Goal: Task Accomplishment & Management: Manage account settings

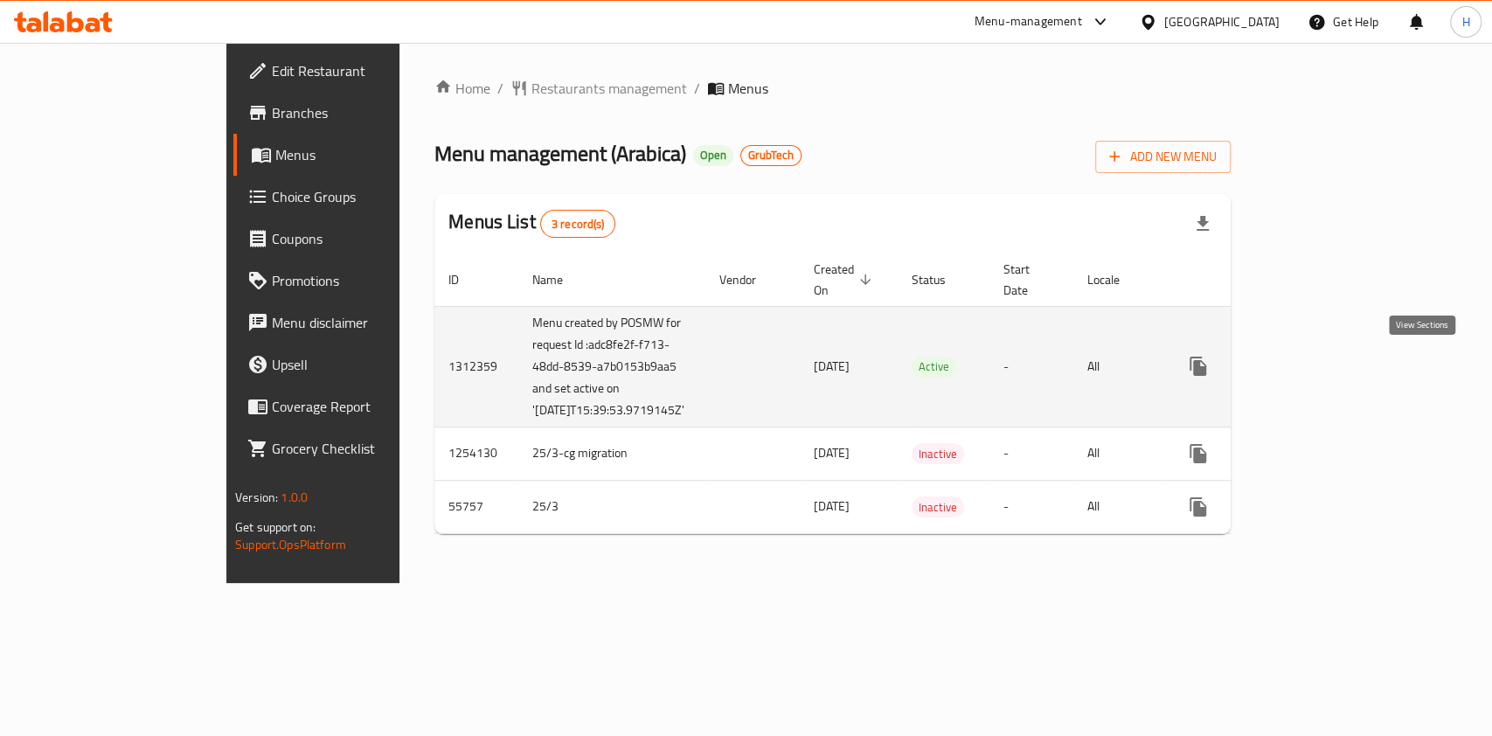
click at [1346, 360] on link "enhanced table" at bounding box center [1325, 366] width 42 height 42
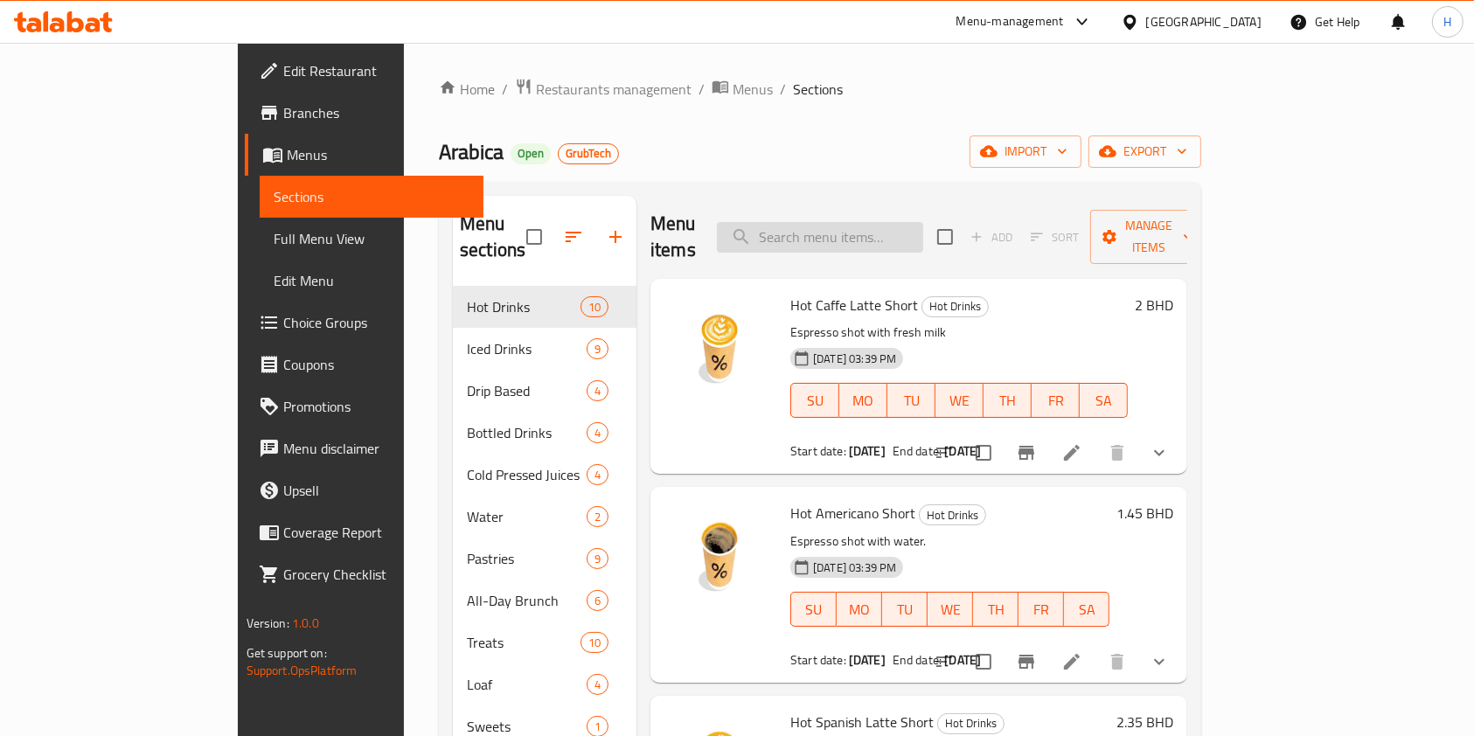
click at [860, 222] on input "search" at bounding box center [820, 237] width 206 height 31
type input "spanish"
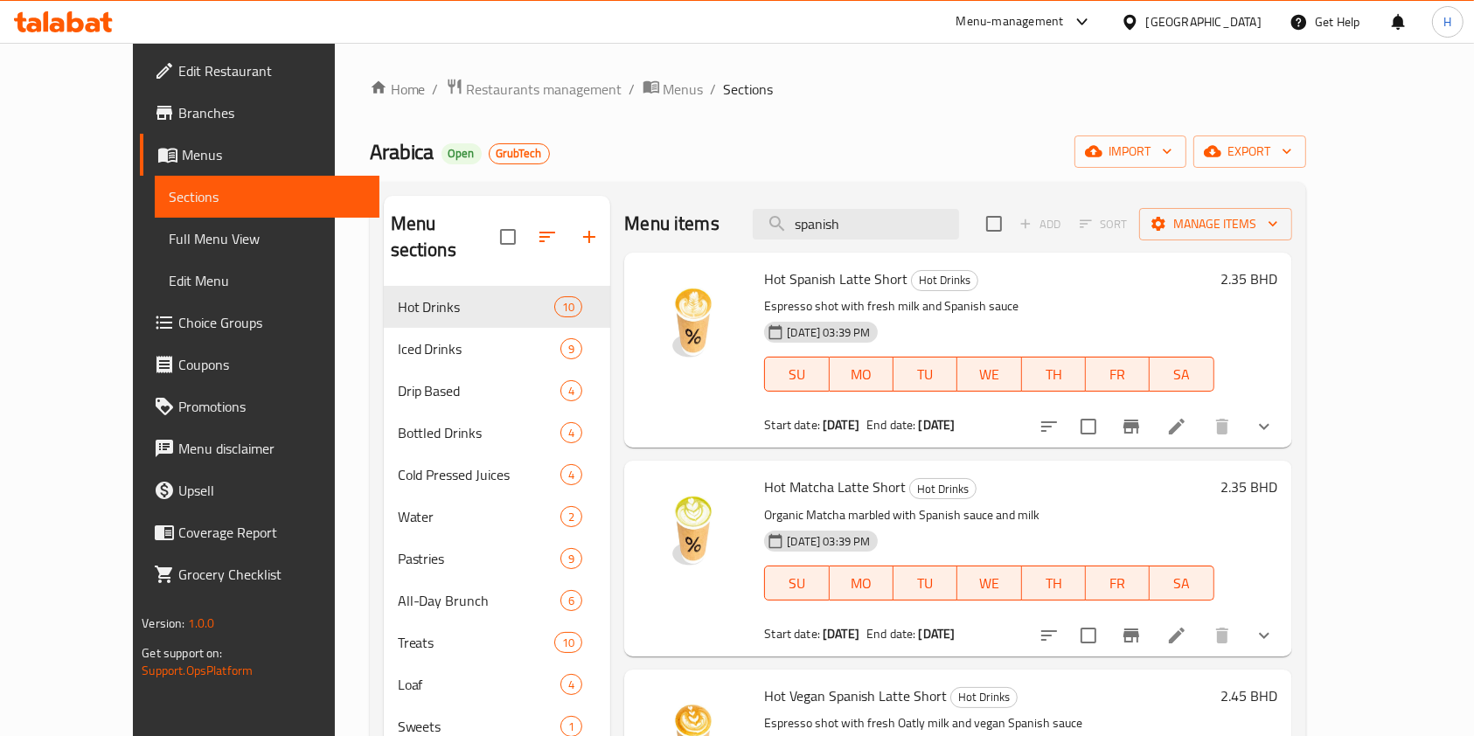
drag, startPoint x: 893, startPoint y: 214, endPoint x: 1030, endPoint y: 318, distance: 172.2
click at [1030, 318] on div "Menu items spanish Add Sort Manage items Hot Spanish Latte Short Hot Drinks Esp…" at bounding box center [950, 564] width 681 height 736
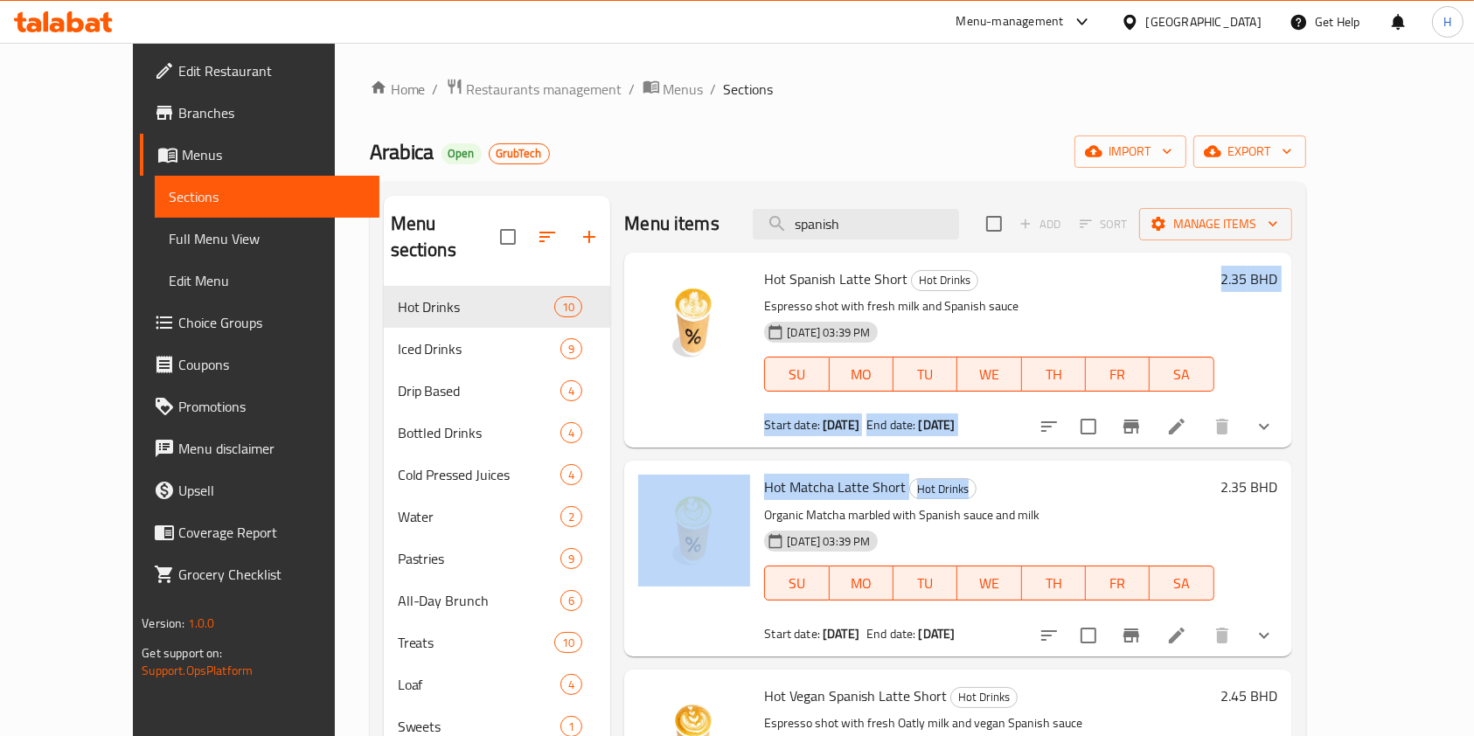
drag, startPoint x: 1030, startPoint y: 318, endPoint x: 1033, endPoint y: 463, distance: 145.2
click at [1033, 314] on div "Hot Spanish Latte Short Hot Drinks Espresso shot with fresh milk and Spanish sa…" at bounding box center [957, 283] width 667 height 61
click at [1278, 269] on h6 "2.35 BHD" at bounding box center [1249, 279] width 57 height 24
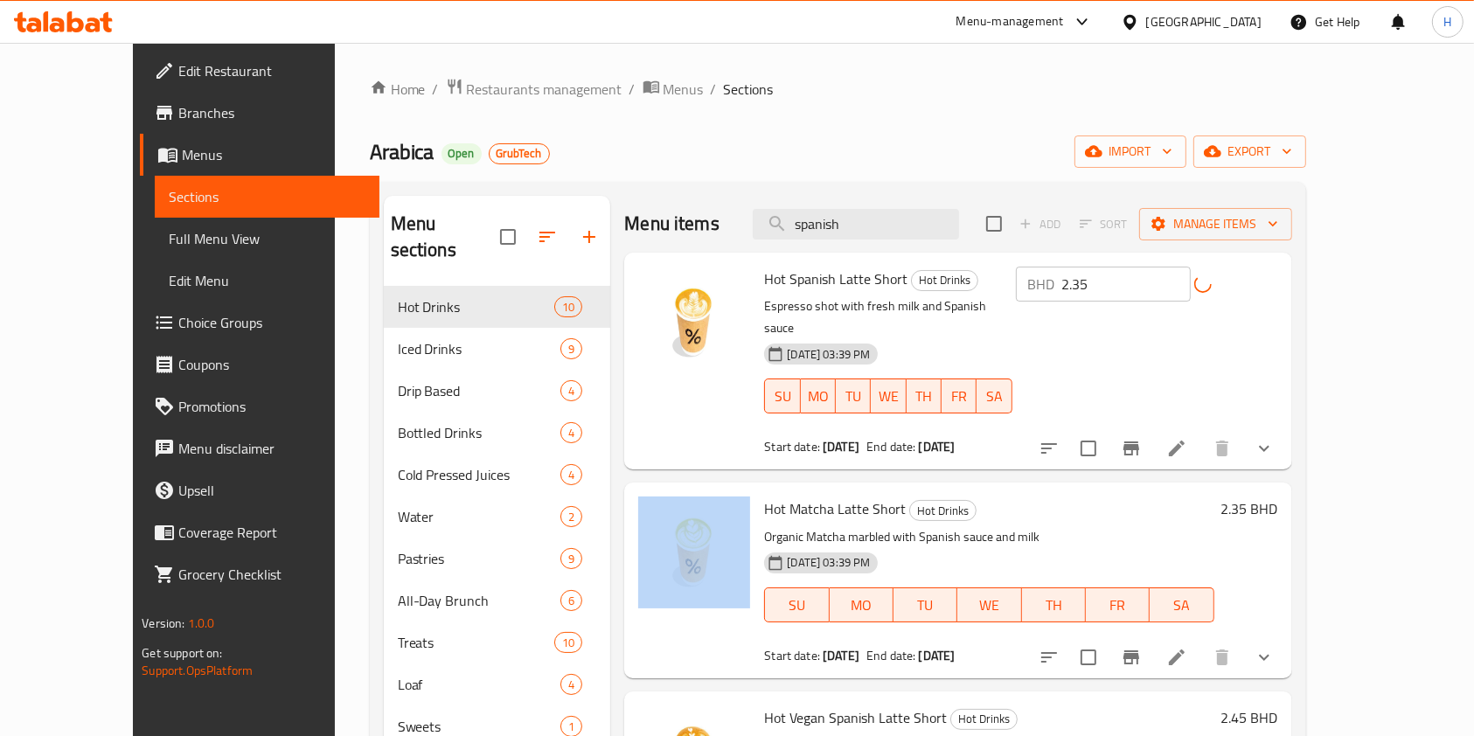
click at [1278, 269] on div "BHD 2.35 ​" at bounding box center [1147, 284] width 262 height 35
click at [1214, 497] on h6 "Hot Matcha Latte Short Hot Drinks" at bounding box center [988, 509] width 449 height 24
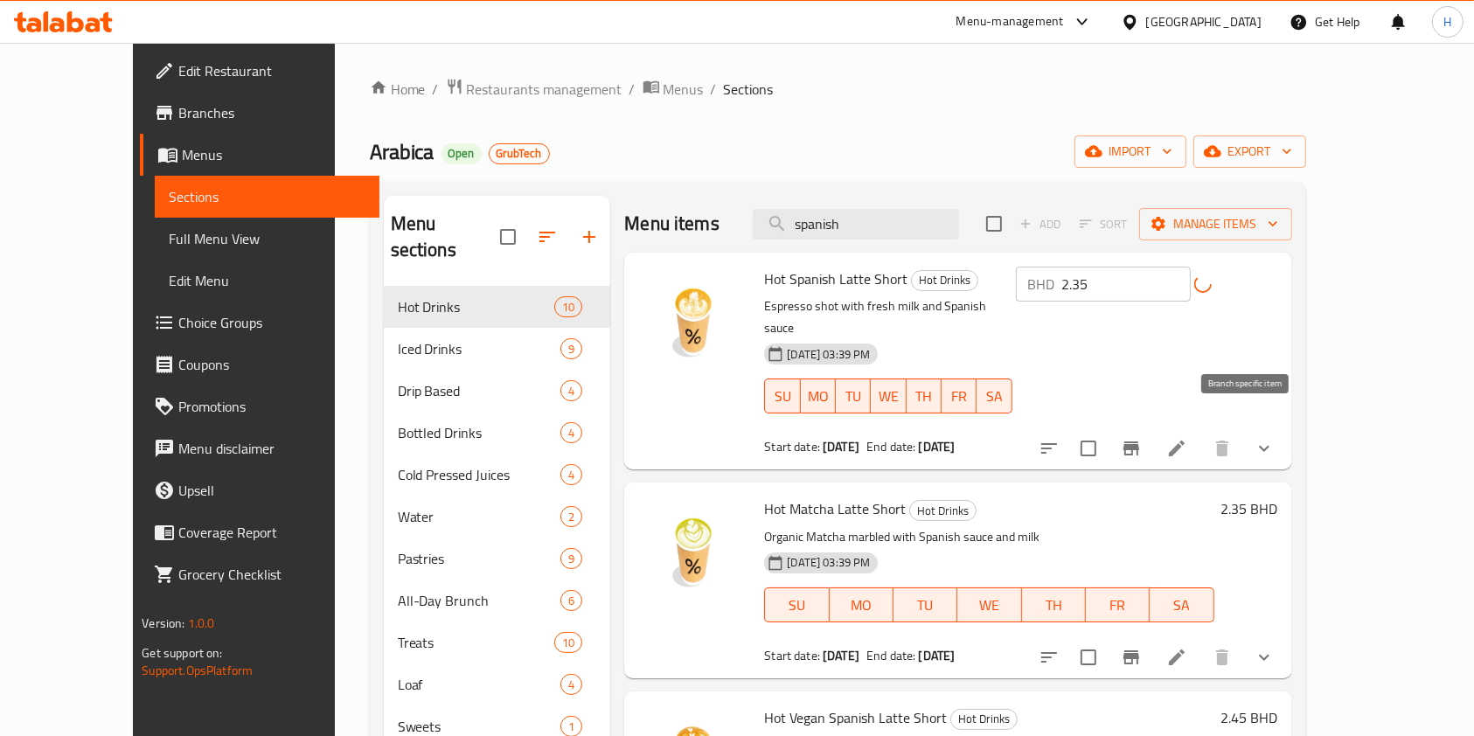
click at [1139, 442] on icon "Branch-specific-item" at bounding box center [1132, 449] width 16 height 14
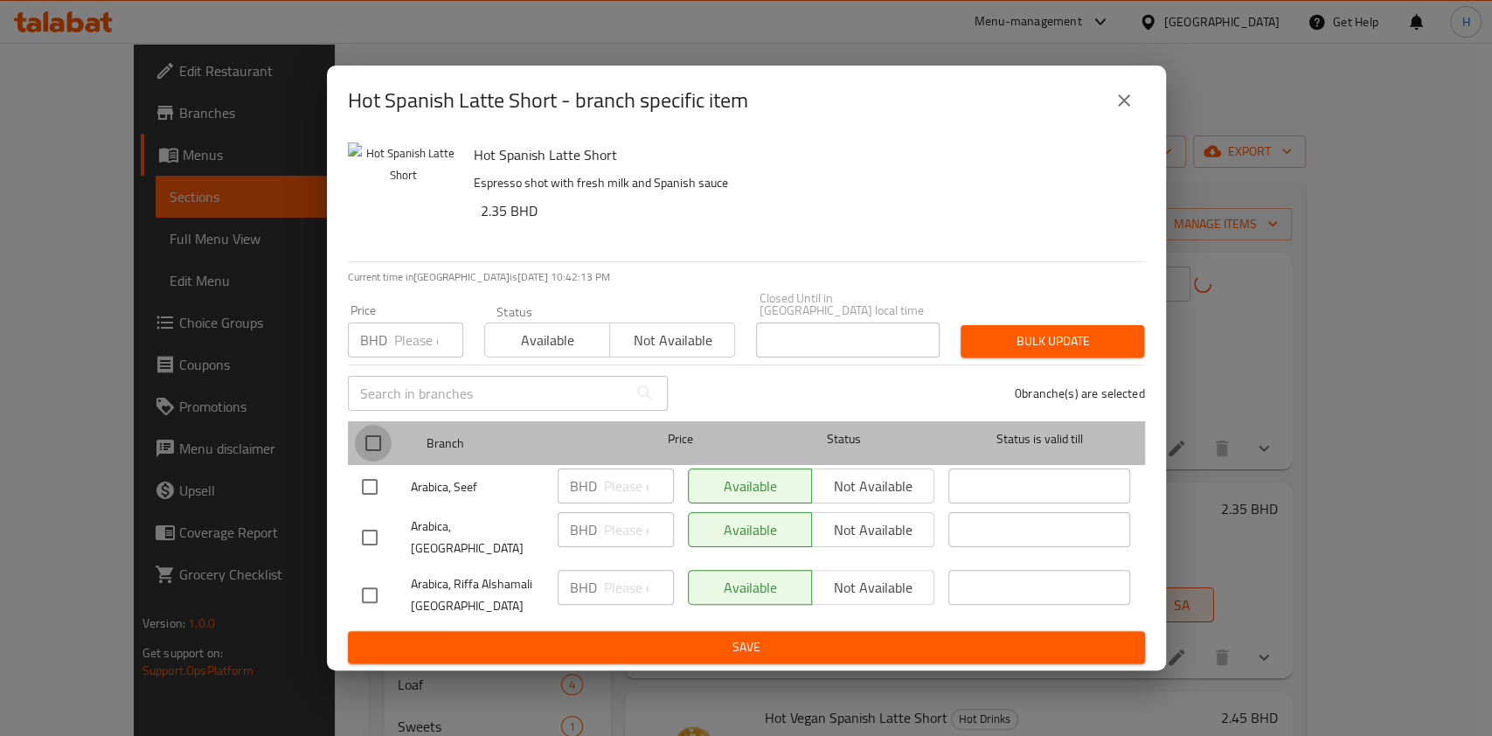
click at [368, 449] on input "checkbox" at bounding box center [373, 443] width 37 height 37
checkbox input "true"
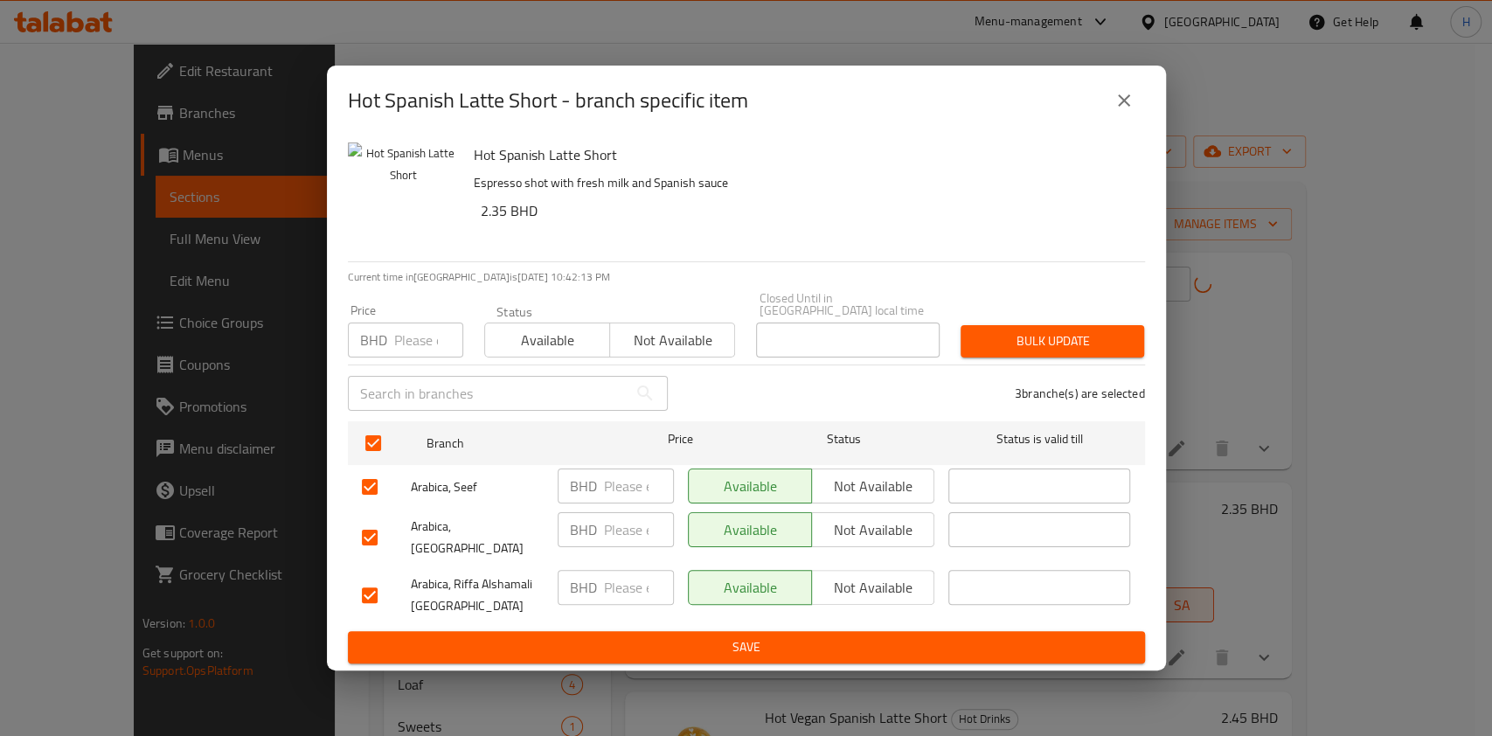
click at [602, 483] on div "BHD ​" at bounding box center [616, 486] width 116 height 35
type input "2.35"
click at [602, 483] on div "BHD 2.35 ​" at bounding box center [616, 486] width 116 height 35
click at [602, 486] on div "BHD 2.35 ​" at bounding box center [616, 486] width 116 height 35
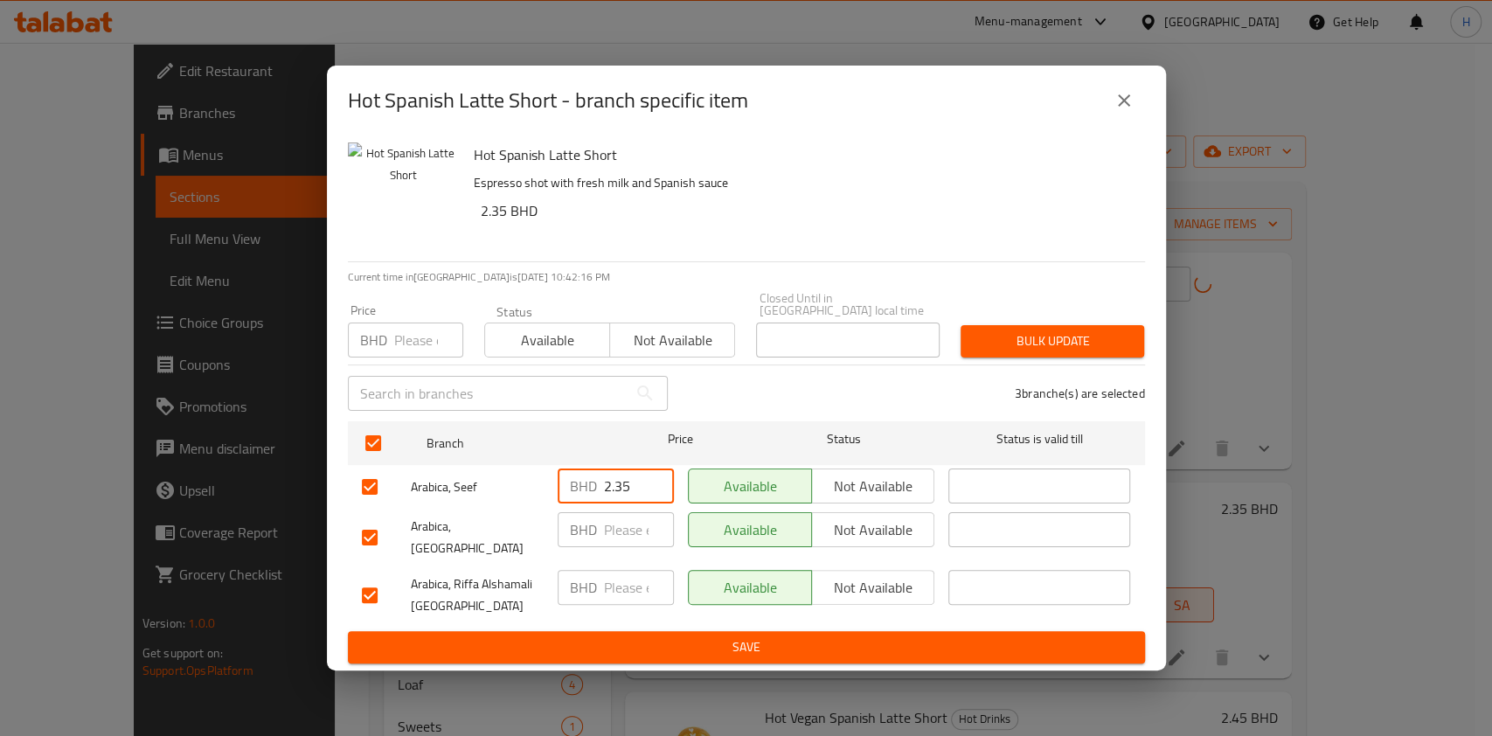
click at [635, 481] on input "2.35" at bounding box center [639, 486] width 70 height 35
drag, startPoint x: 635, startPoint y: 481, endPoint x: 476, endPoint y: 486, distance: 159.2
click at [476, 486] on div "Arabica, Seef BHD 2.35 ​ Available Not available ​" at bounding box center [746, 487] width 783 height 51
paste input "2.35"
click at [621, 525] on input "2.35" at bounding box center [639, 529] width 70 height 35
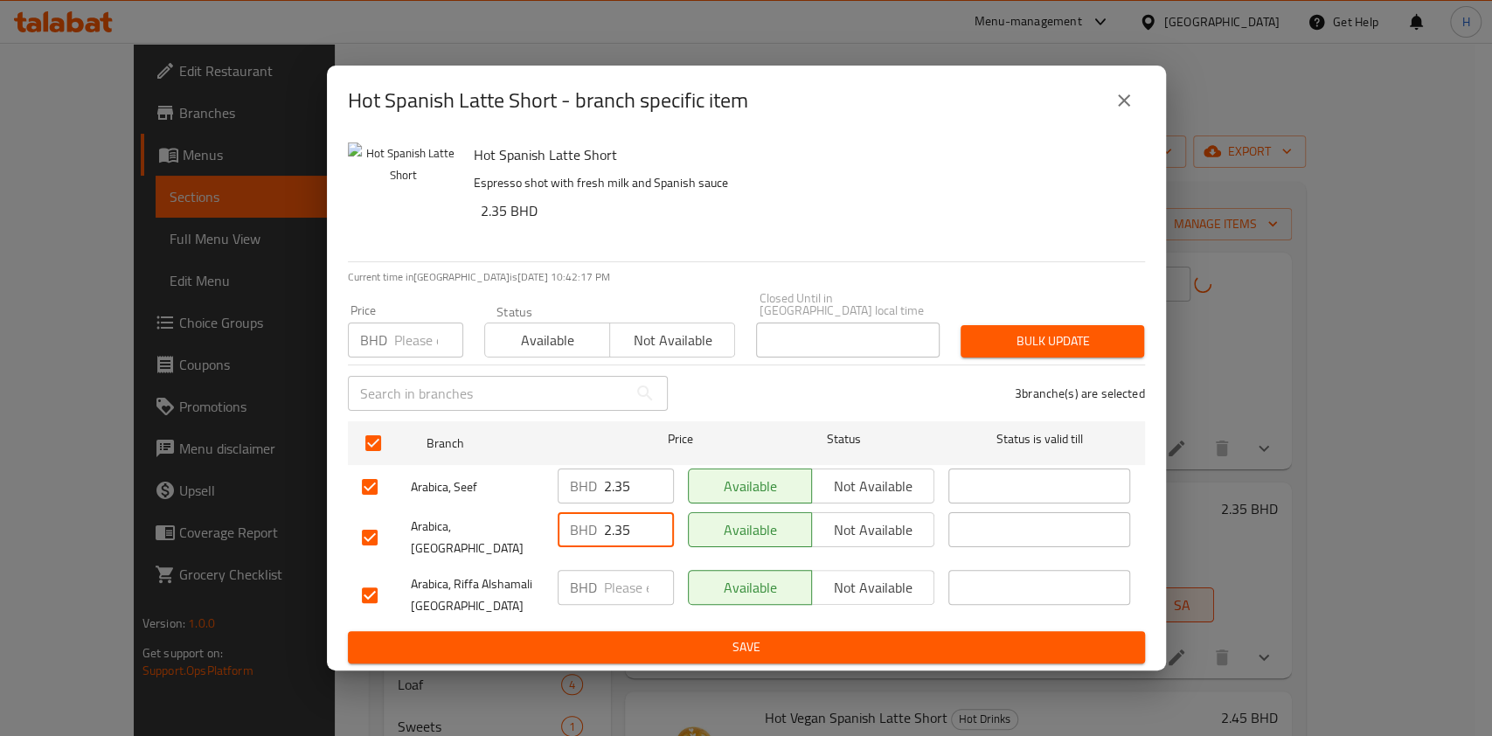
type input "2.35"
paste input "2.35"
drag, startPoint x: 627, startPoint y: 570, endPoint x: 741, endPoint y: 610, distance: 121.4
click at [741, 610] on div "Arabica, Riffa Alshamali North Riffa BHD 2.35 ​ Available Not available ​" at bounding box center [746, 595] width 783 height 65
type input "2.35"
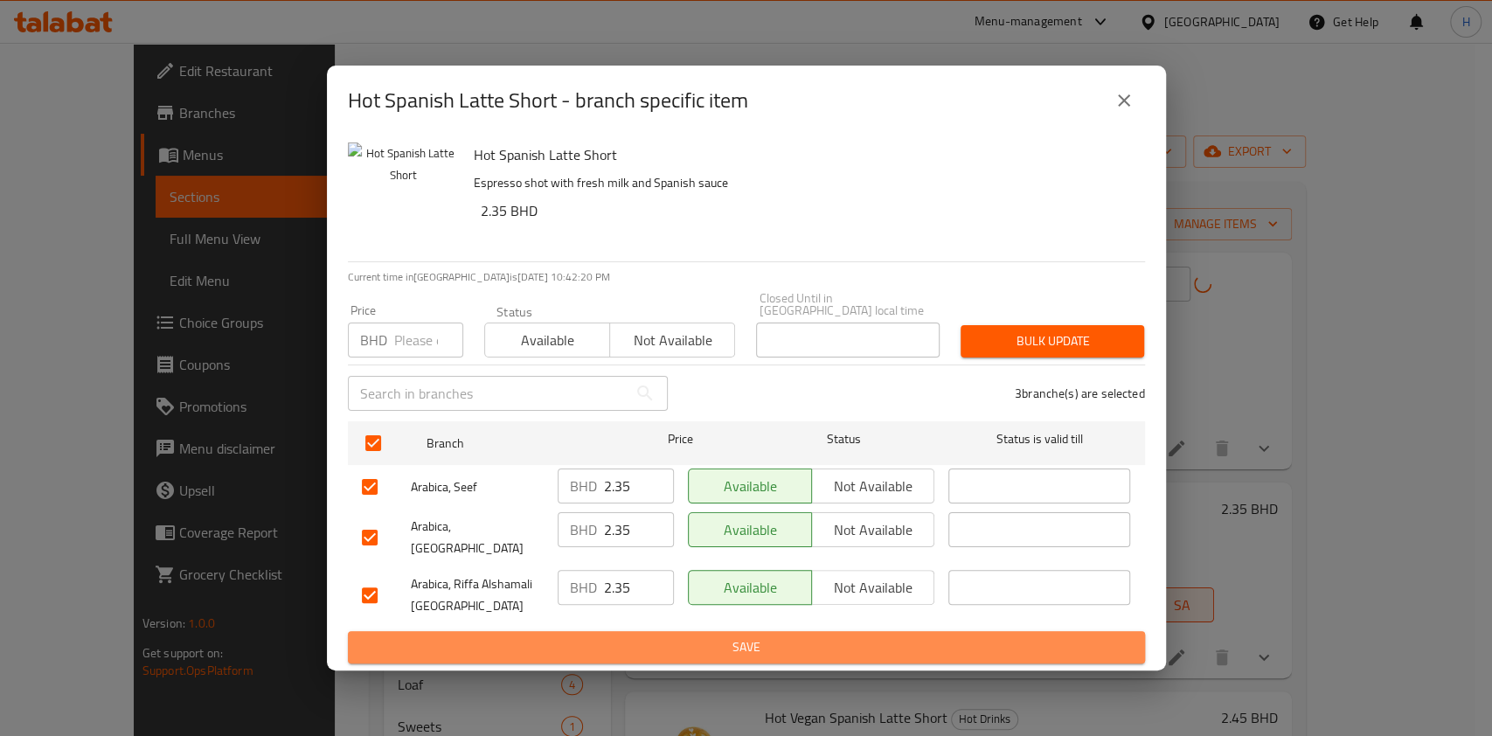
click at [754, 637] on span "Save" at bounding box center [746, 648] width 769 height 22
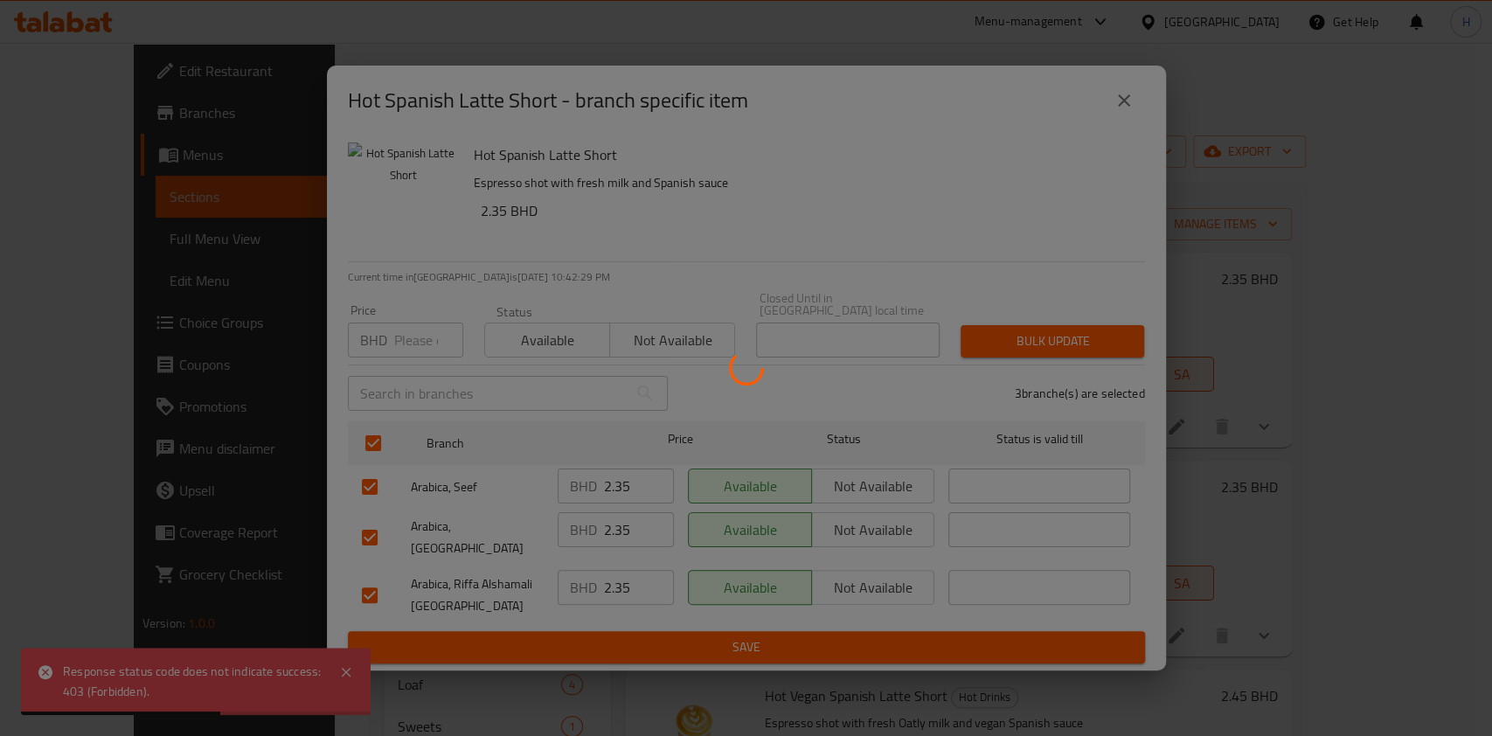
click at [1129, 121] on div at bounding box center [746, 368] width 1492 height 736
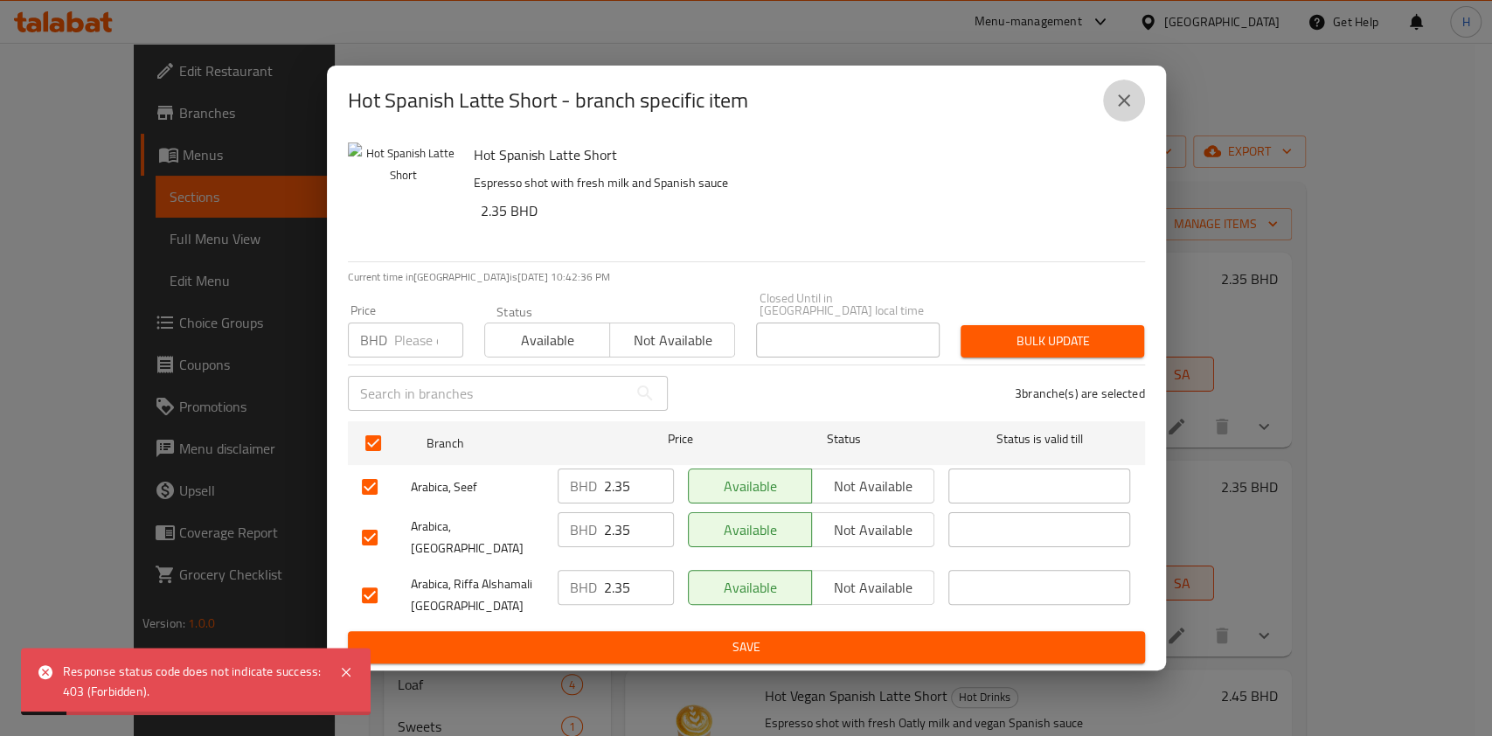
click at [1134, 111] on button "close" at bounding box center [1124, 101] width 42 height 42
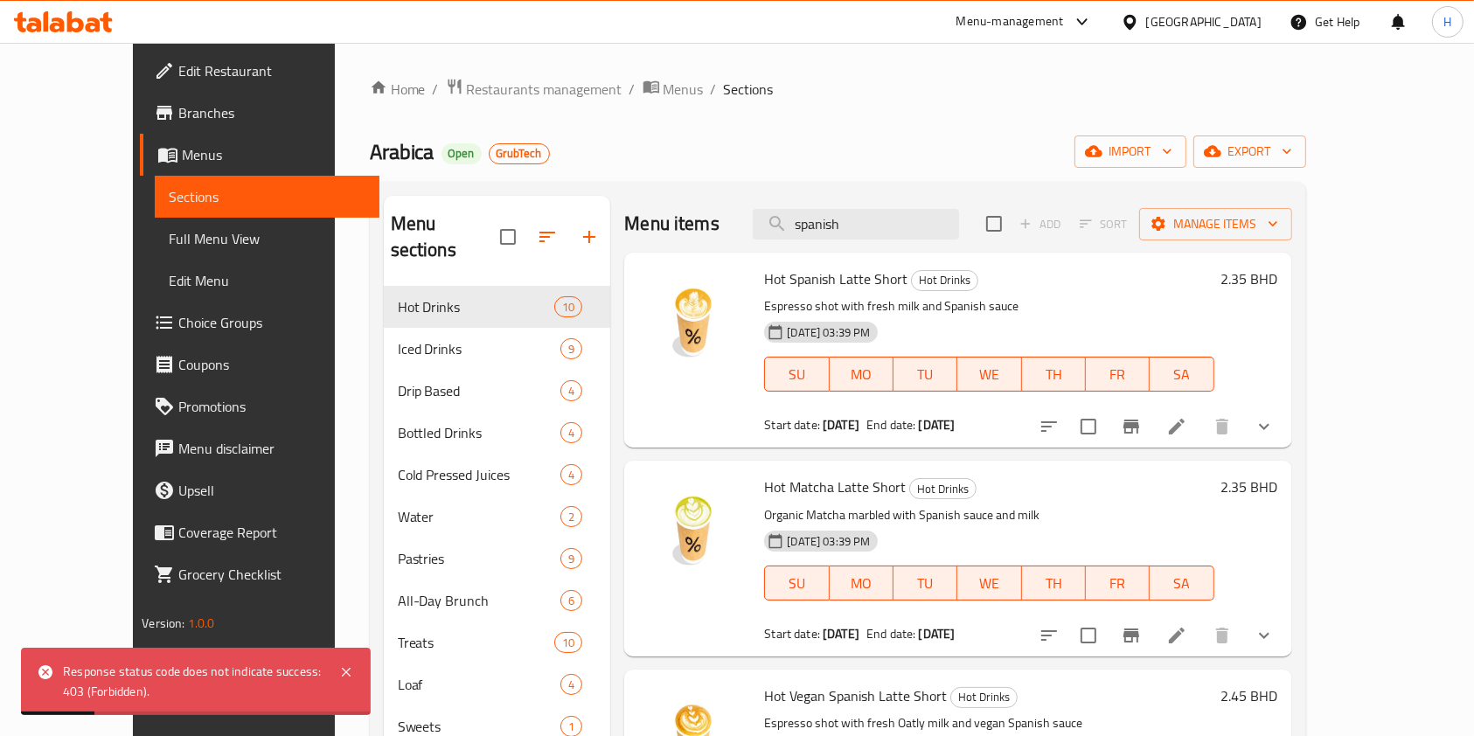
drag, startPoint x: 892, startPoint y: 230, endPoint x: 413, endPoint y: 193, distance: 480.5
click at [413, 193] on div "Menu sections Hot Drinks 10 Iced Drinks 9 Drip Based 4 Bottled Drinks 4 Cold Pr…" at bounding box center [838, 564] width 936 height 764
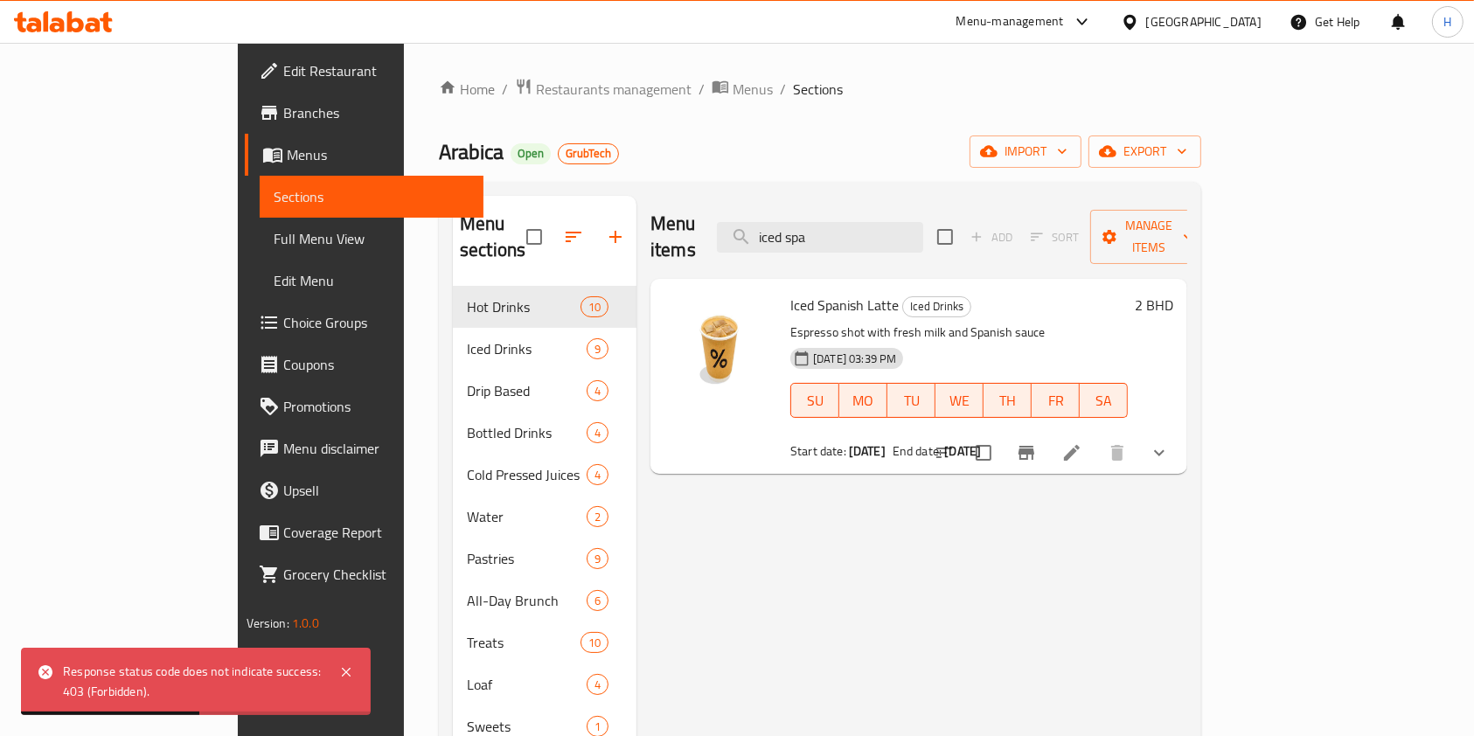
type input "iced spa"
click at [1037, 442] on icon "Branch-specific-item" at bounding box center [1026, 452] width 21 height 21
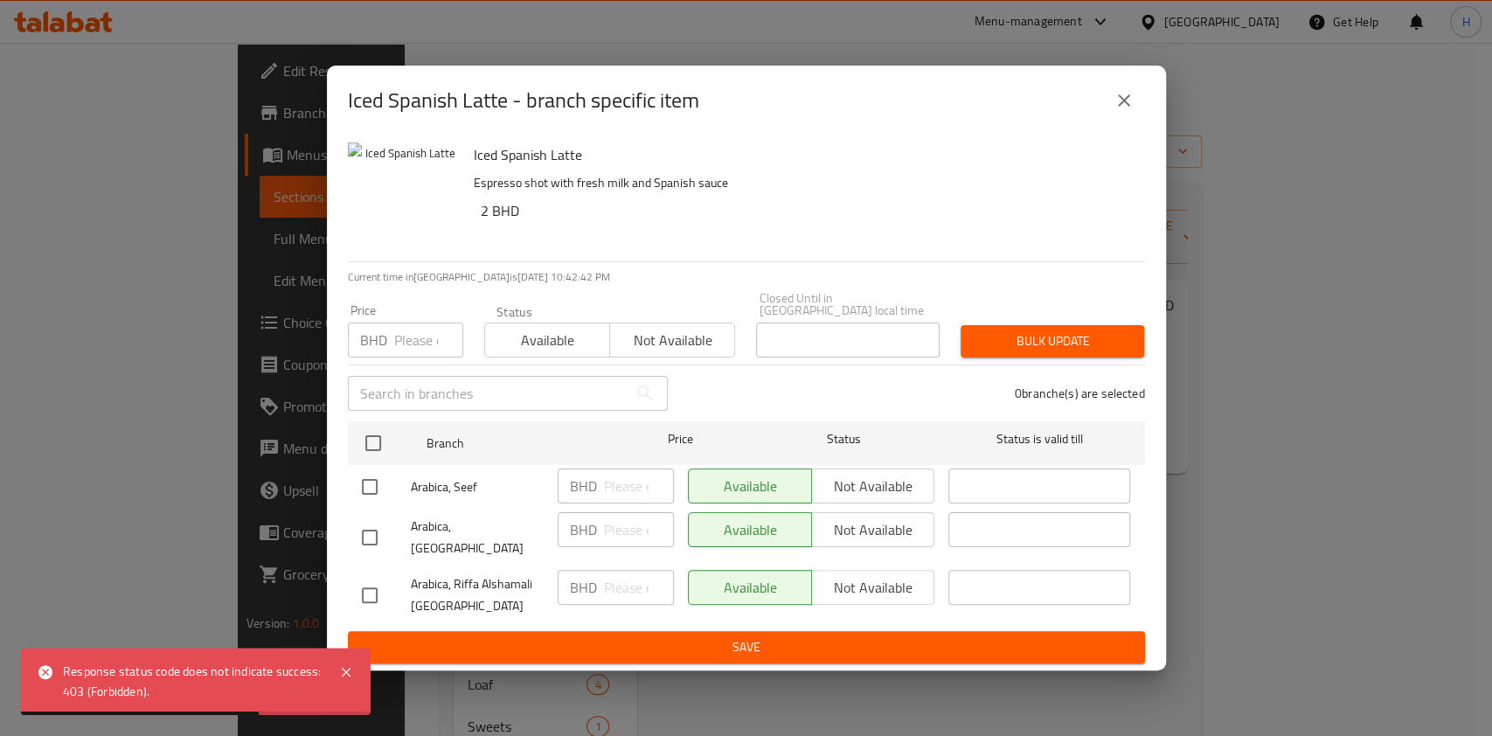
click at [1125, 104] on icon "close" at bounding box center [1124, 100] width 21 height 21
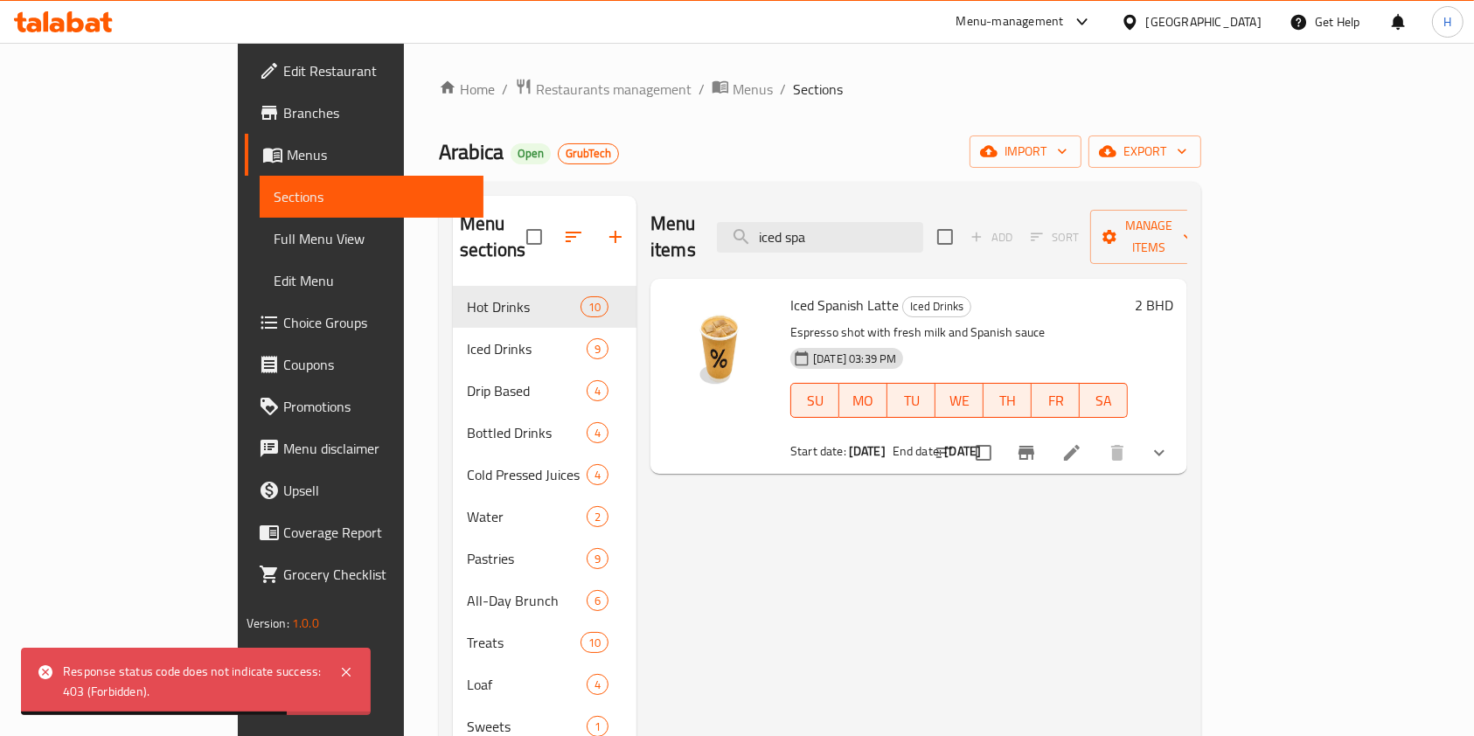
click at [1135, 403] on div "[DATE] 03:39 PM SU MO TU WE TH FR SA" at bounding box center [958, 388] width 351 height 94
click at [1082, 442] on icon at bounding box center [1071, 452] width 21 height 21
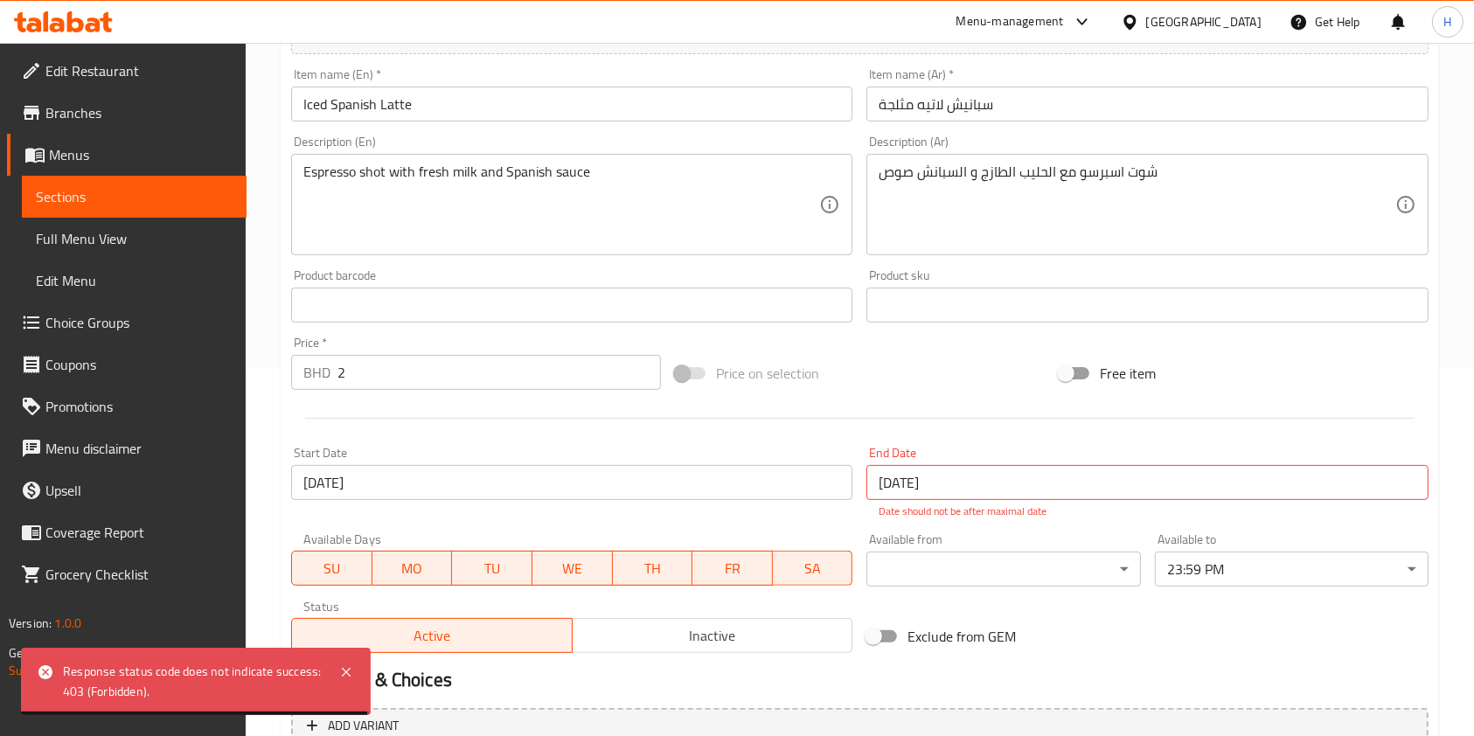
scroll to position [358, 0]
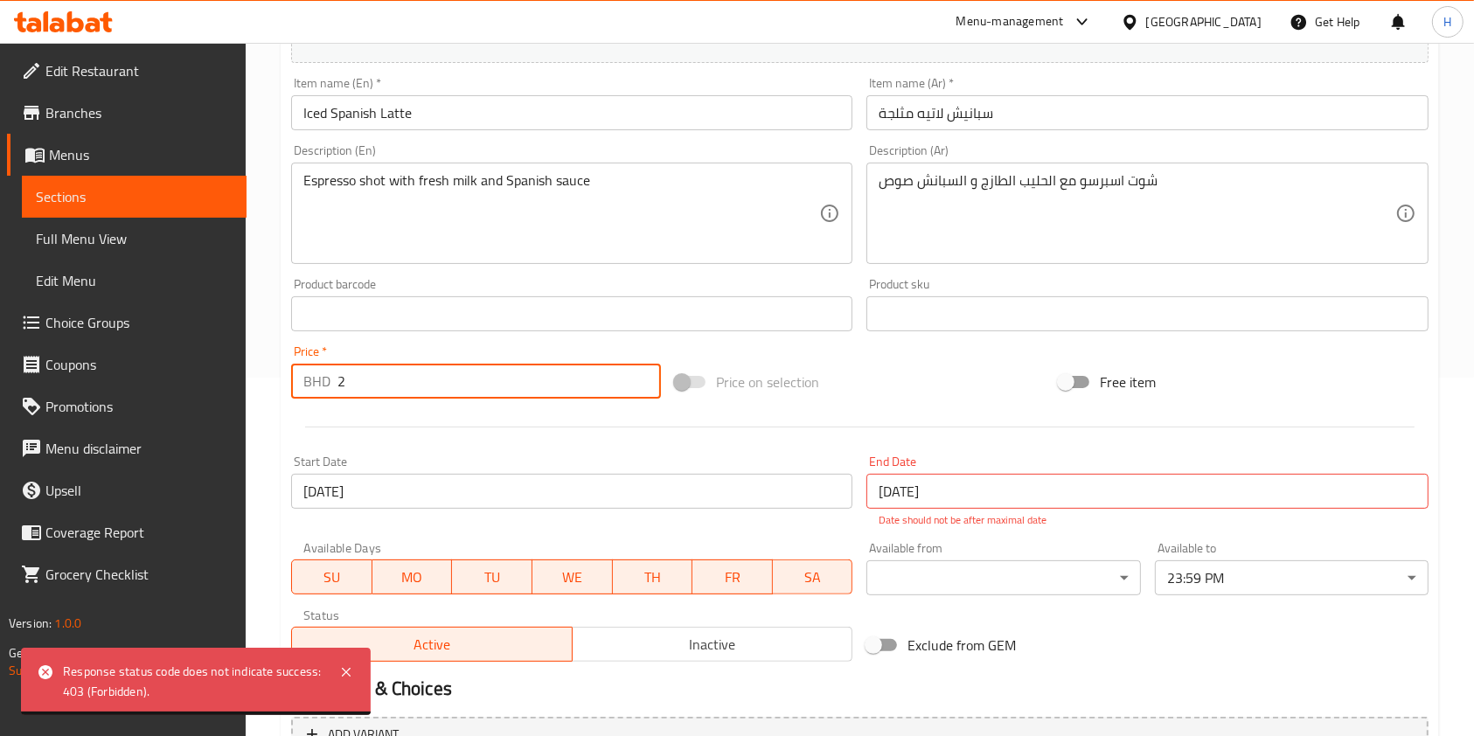
drag, startPoint x: 461, startPoint y: 381, endPoint x: 147, endPoint y: 387, distance: 313.9
click at [147, 387] on div "Edit Restaurant Branches Menus Sections Full Menu View Edit Menu Choice Groups …" at bounding box center [737, 302] width 1474 height 1237
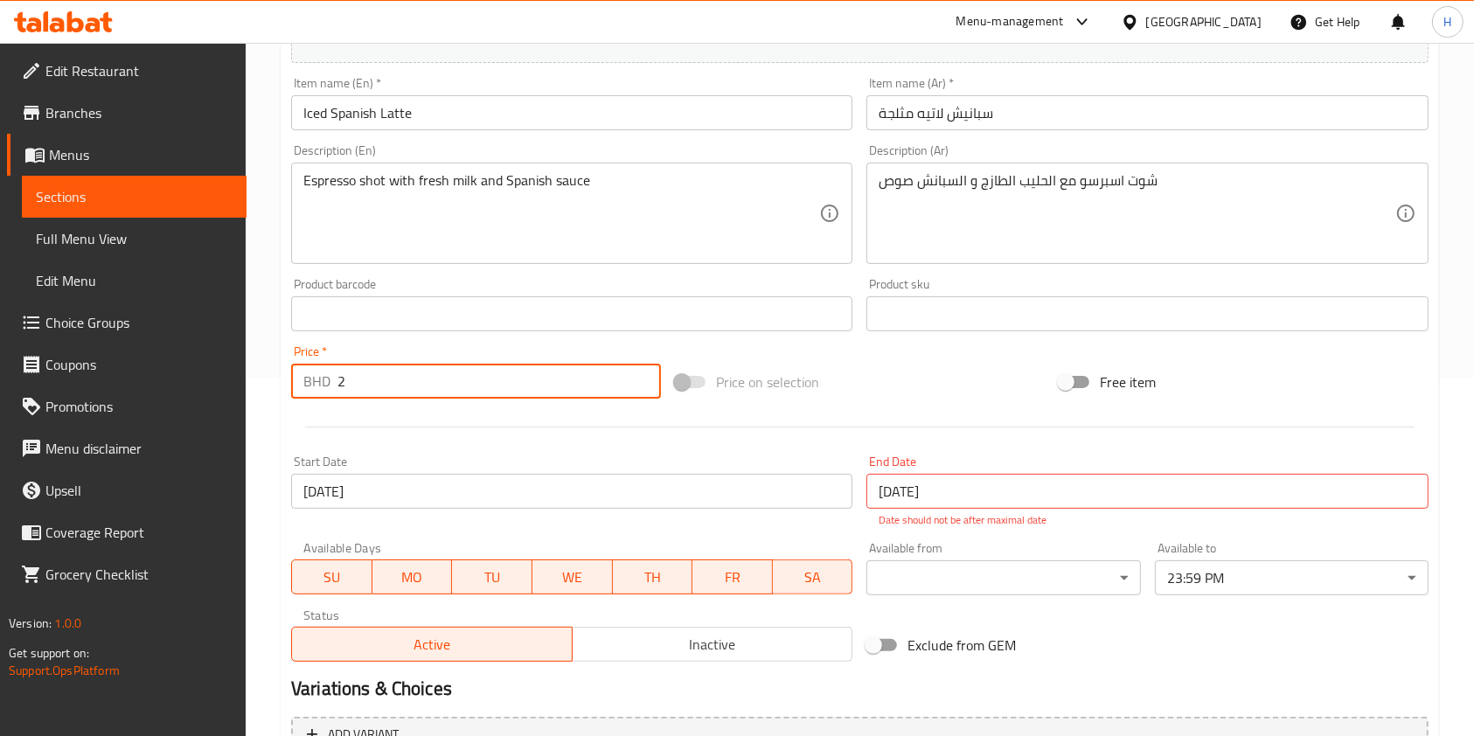
paste input ".35"
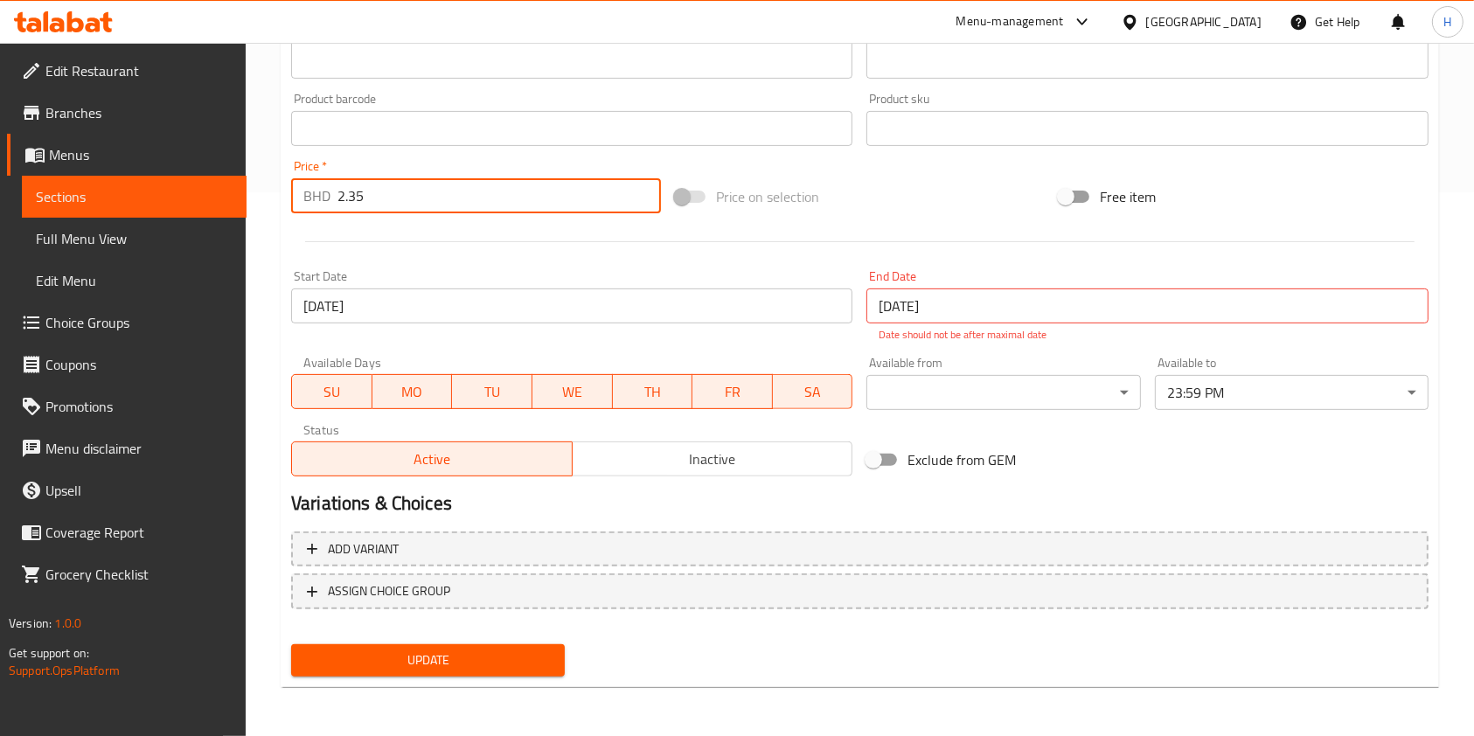
type input "2.35"
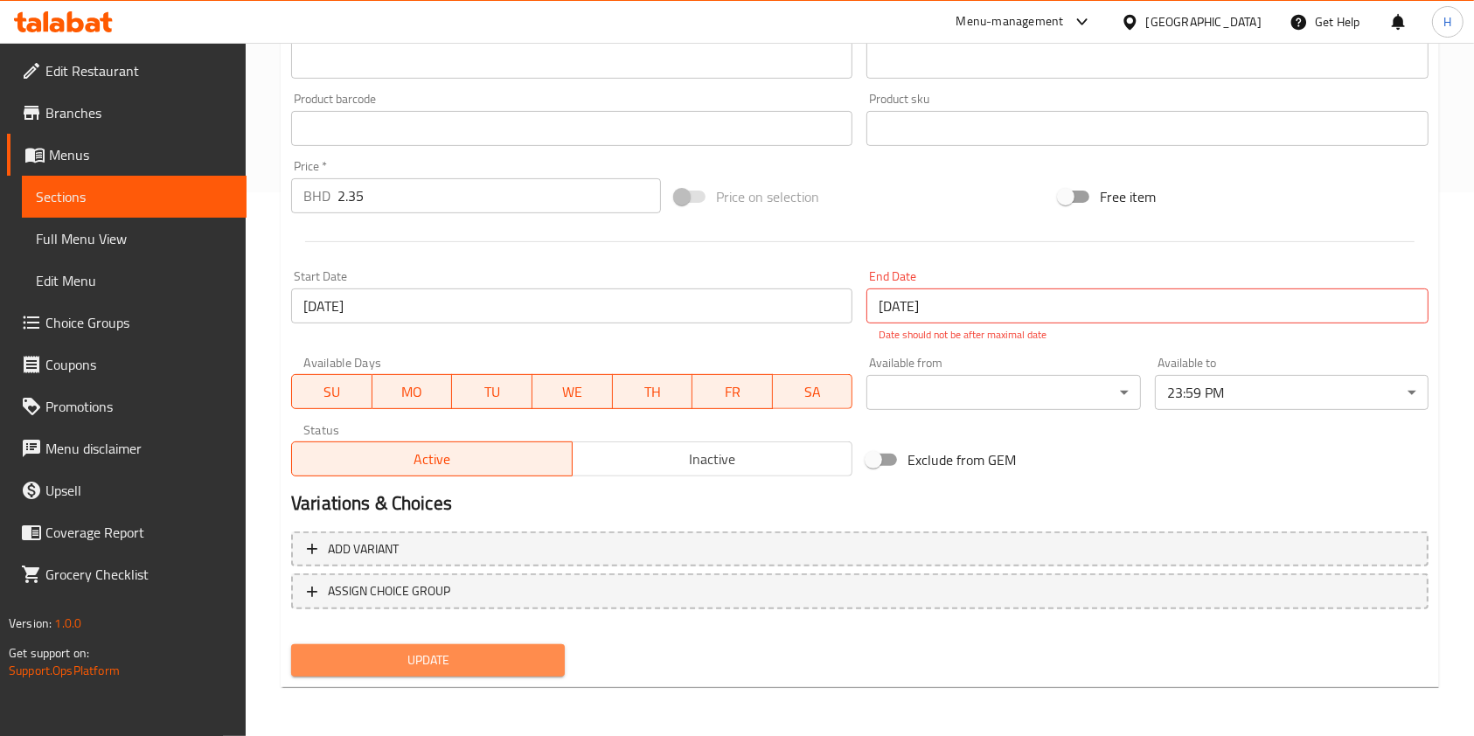
click at [509, 663] on span "Update" at bounding box center [428, 661] width 246 height 22
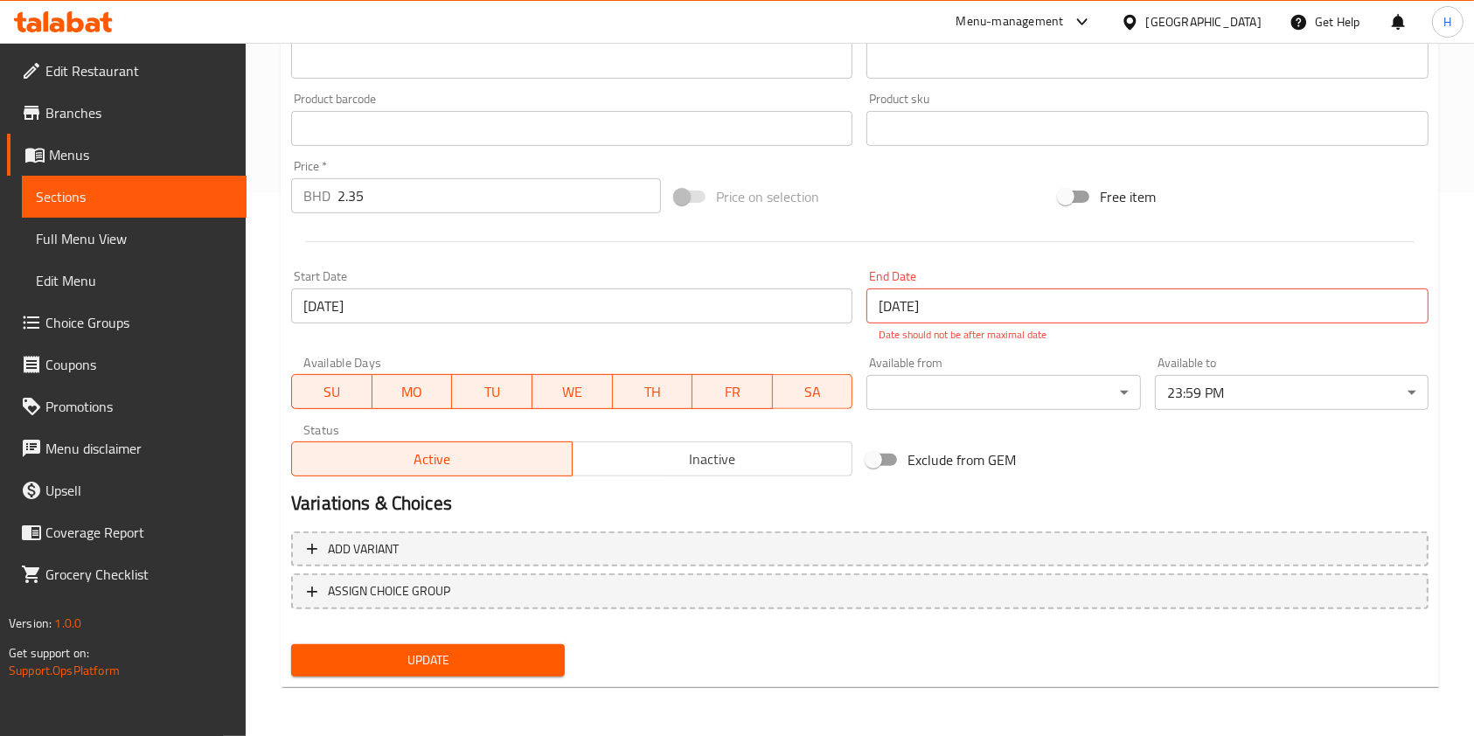
click at [922, 312] on input "[DATE]" at bounding box center [1146, 306] width 561 height 35
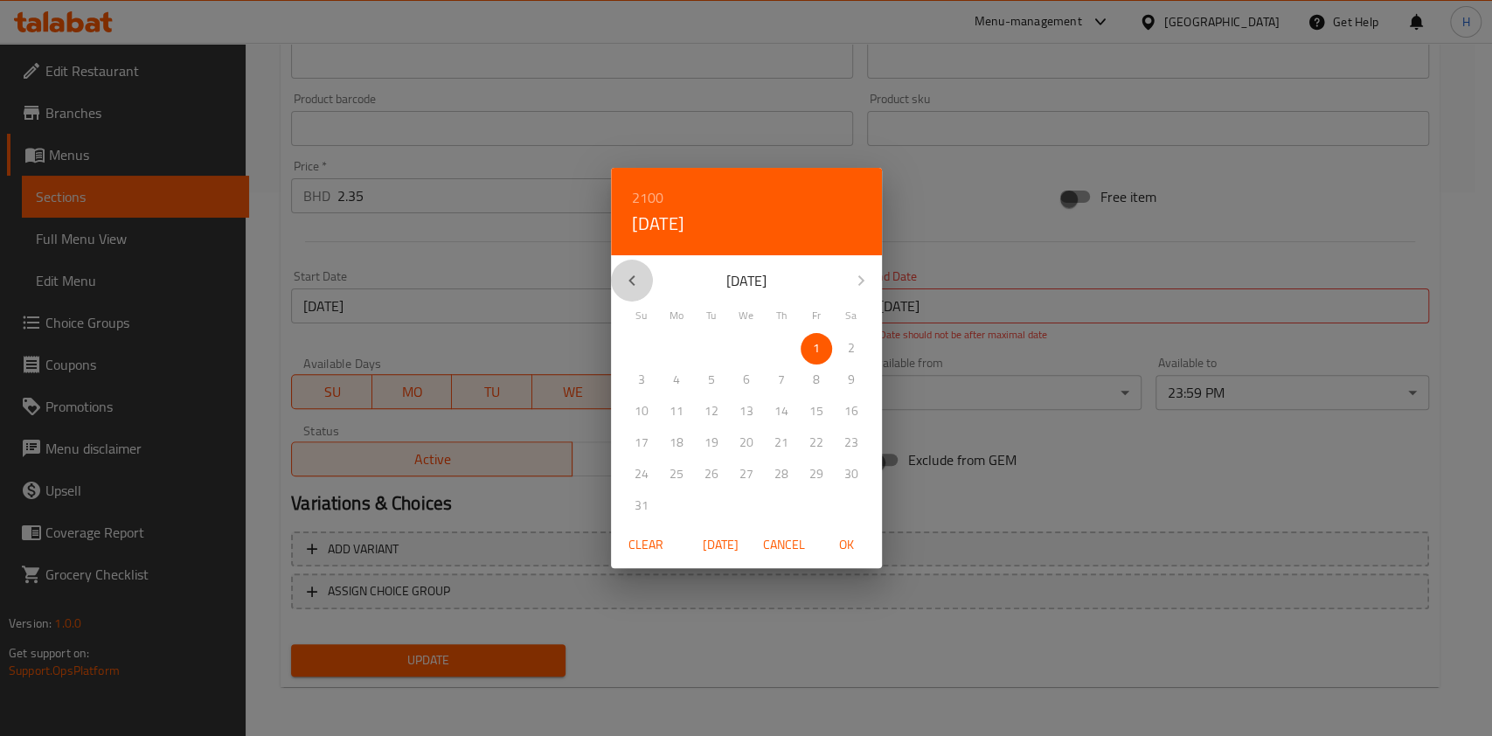
click at [637, 281] on icon "button" at bounding box center [632, 280] width 21 height 21
click at [783, 444] on p "22" at bounding box center [782, 443] width 14 height 22
click at [848, 549] on span "OK" at bounding box center [847, 545] width 42 height 22
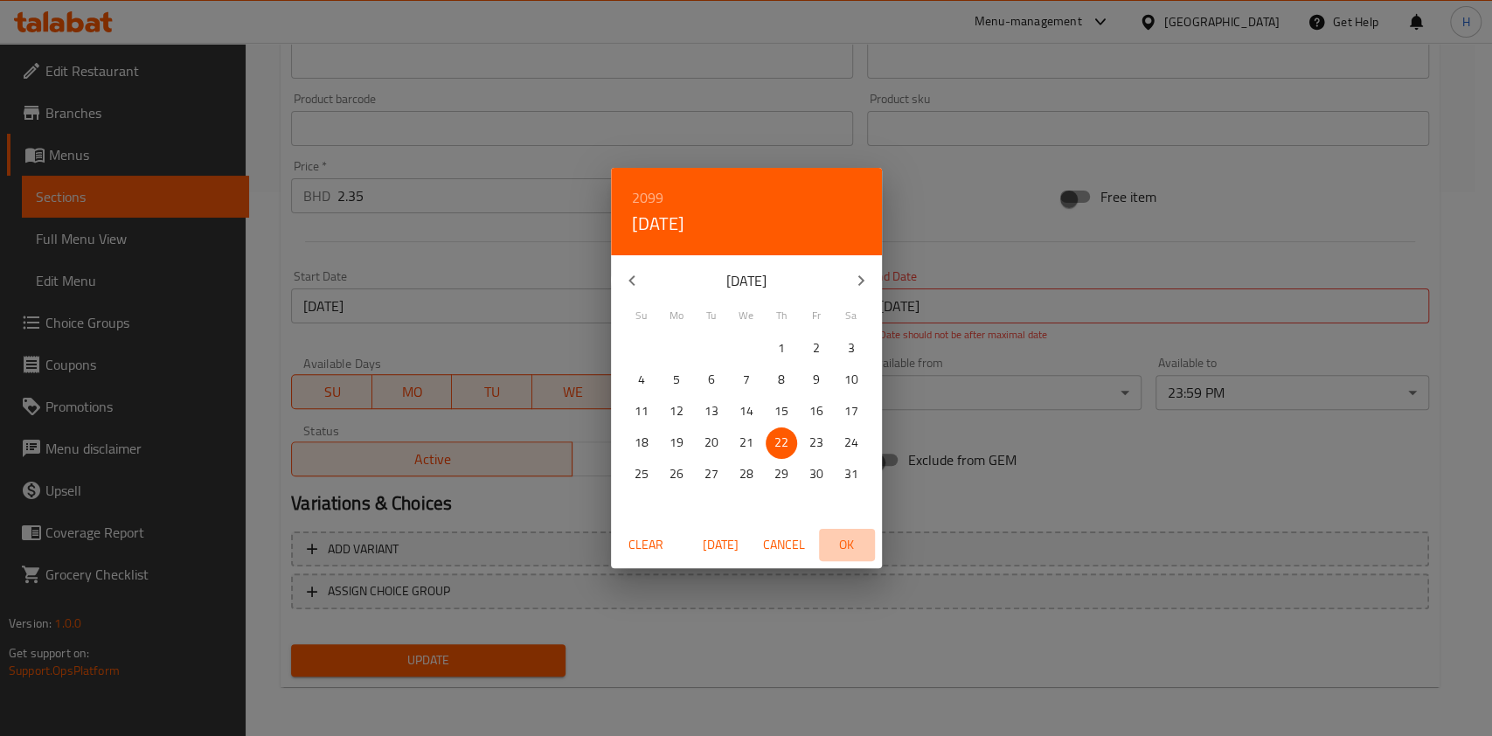
type input "[DATE]"
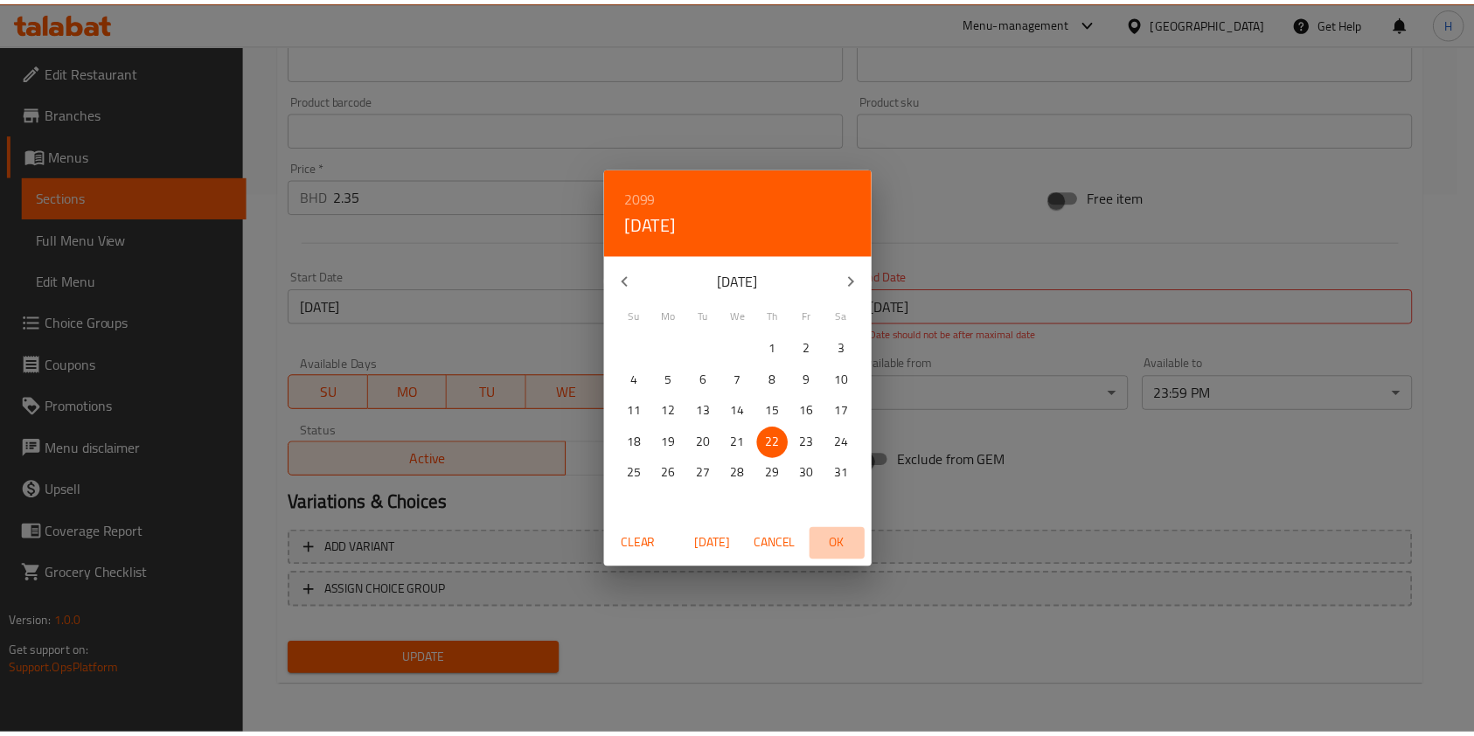
scroll to position [525, 0]
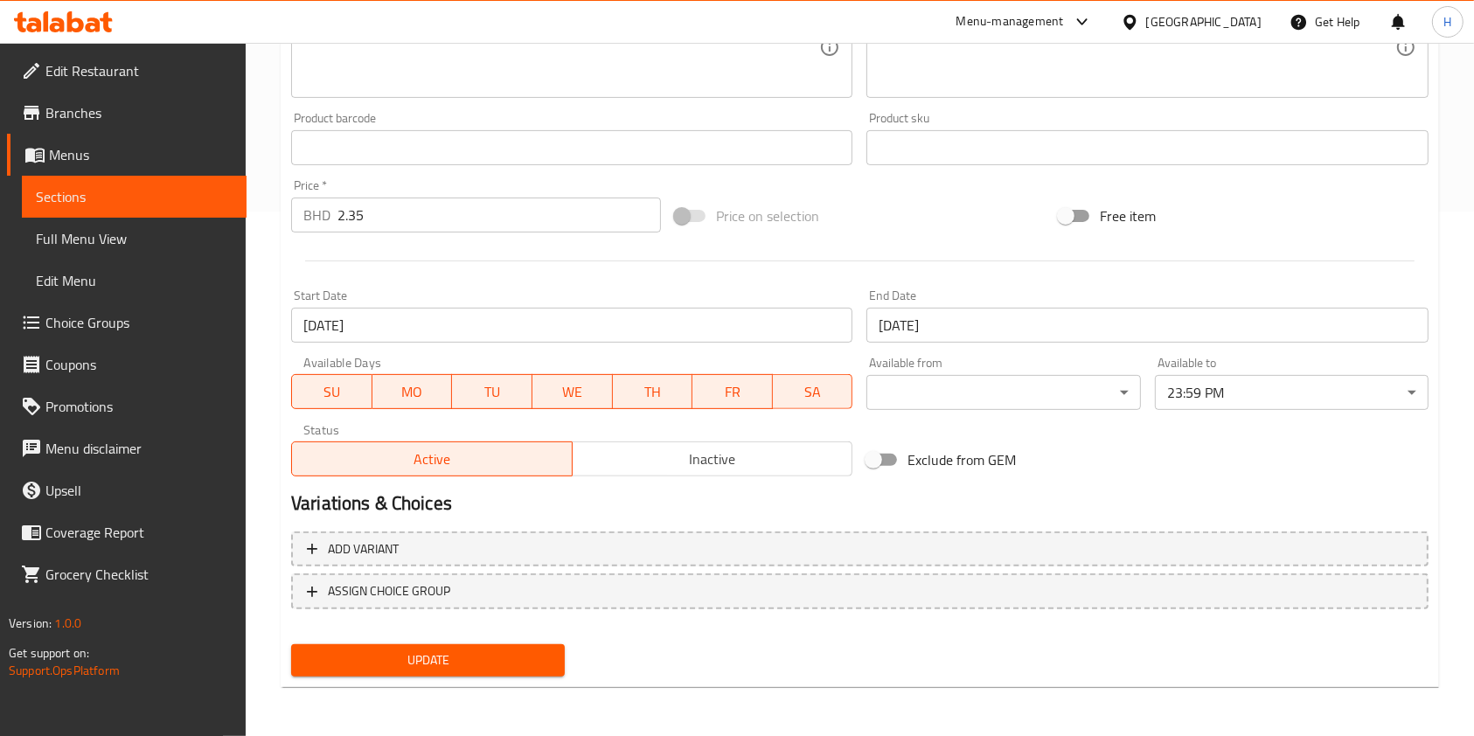
click at [834, 496] on h2 "Variations & Choices" at bounding box center [860, 504] width 1138 height 26
click at [459, 662] on span "Update" at bounding box center [428, 661] width 246 height 22
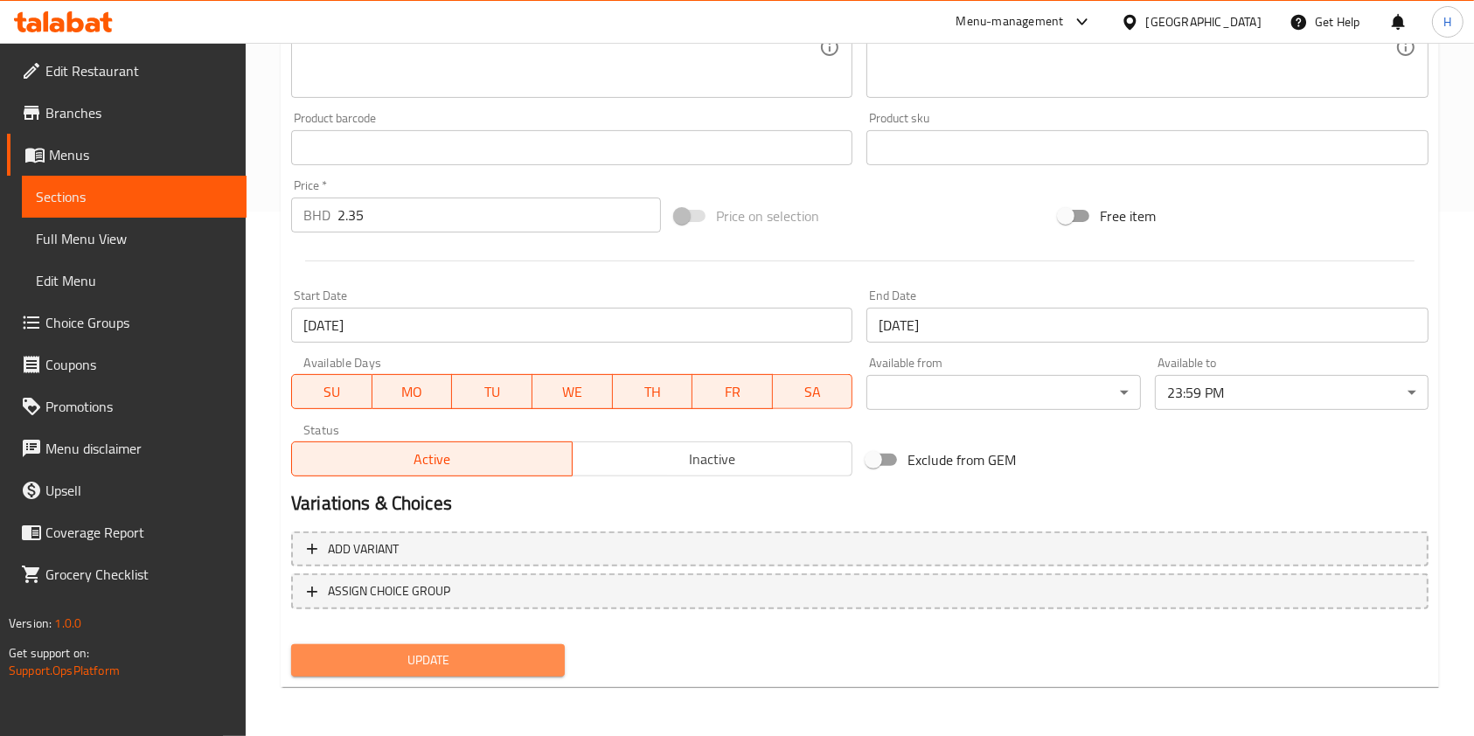
click at [459, 662] on span "Update" at bounding box center [428, 661] width 246 height 22
click at [481, 651] on span "Update" at bounding box center [428, 661] width 246 height 22
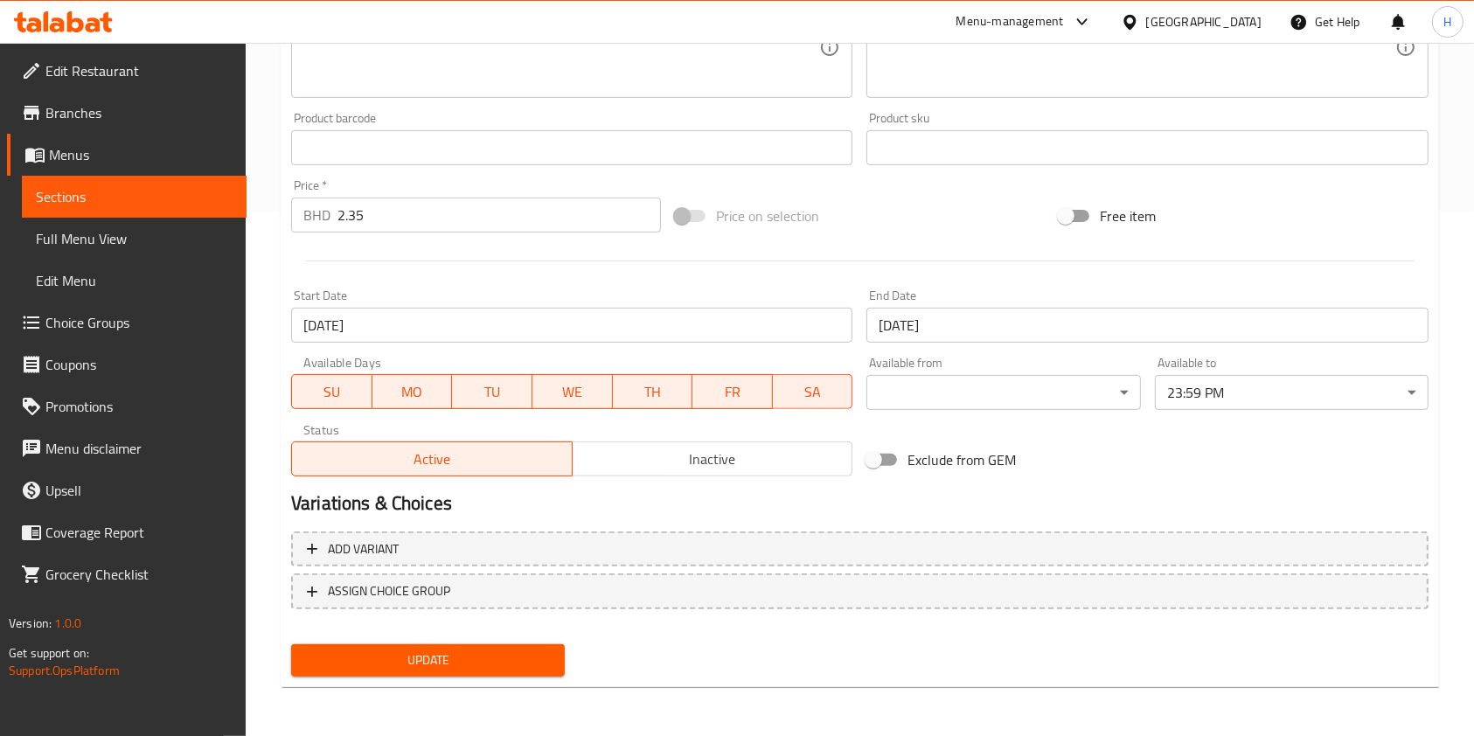
drag, startPoint x: 415, startPoint y: 220, endPoint x: 277, endPoint y: 220, distance: 138.1
click at [277, 220] on div "Home / Restaurants management / Menus / Sections / item / update Iced Drinks se…" at bounding box center [860, 127] width 1228 height 1218
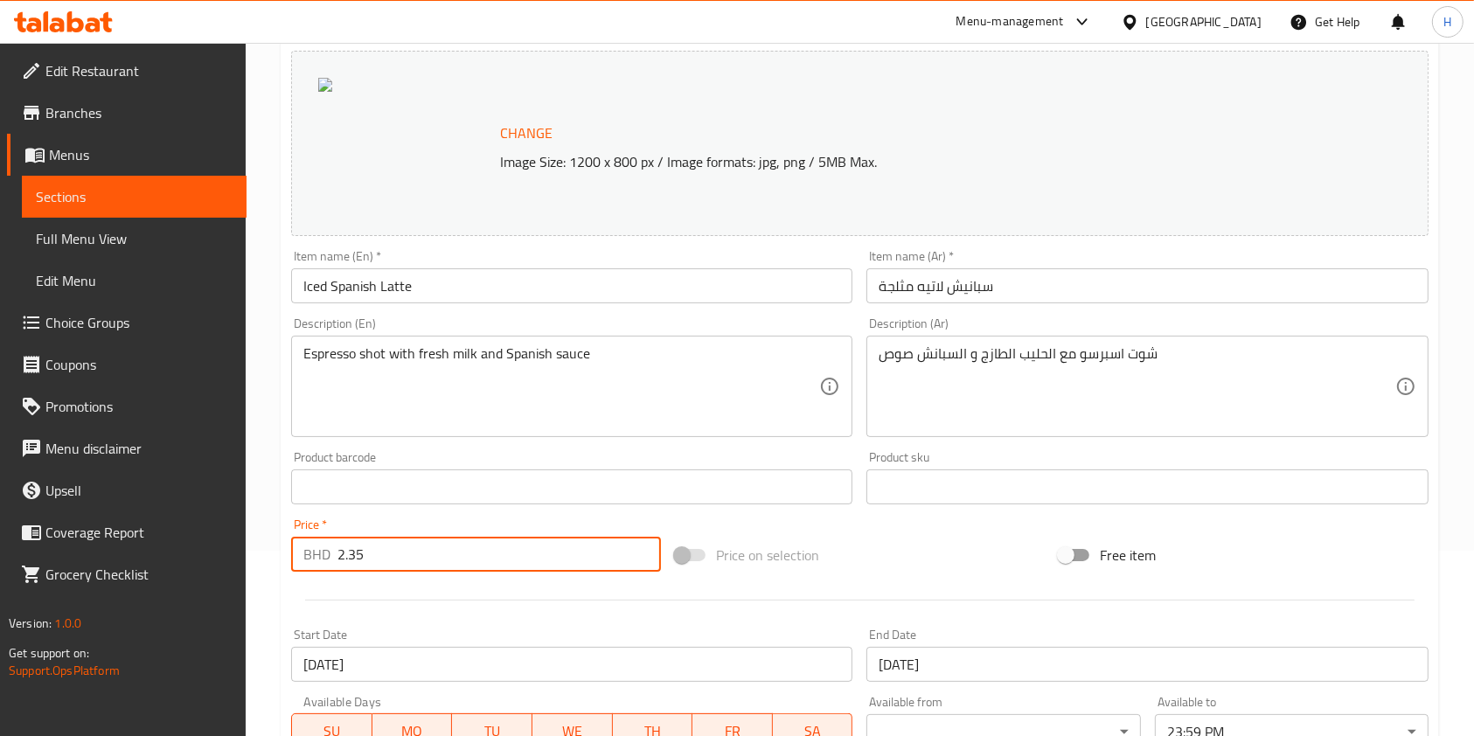
scroll to position [0, 0]
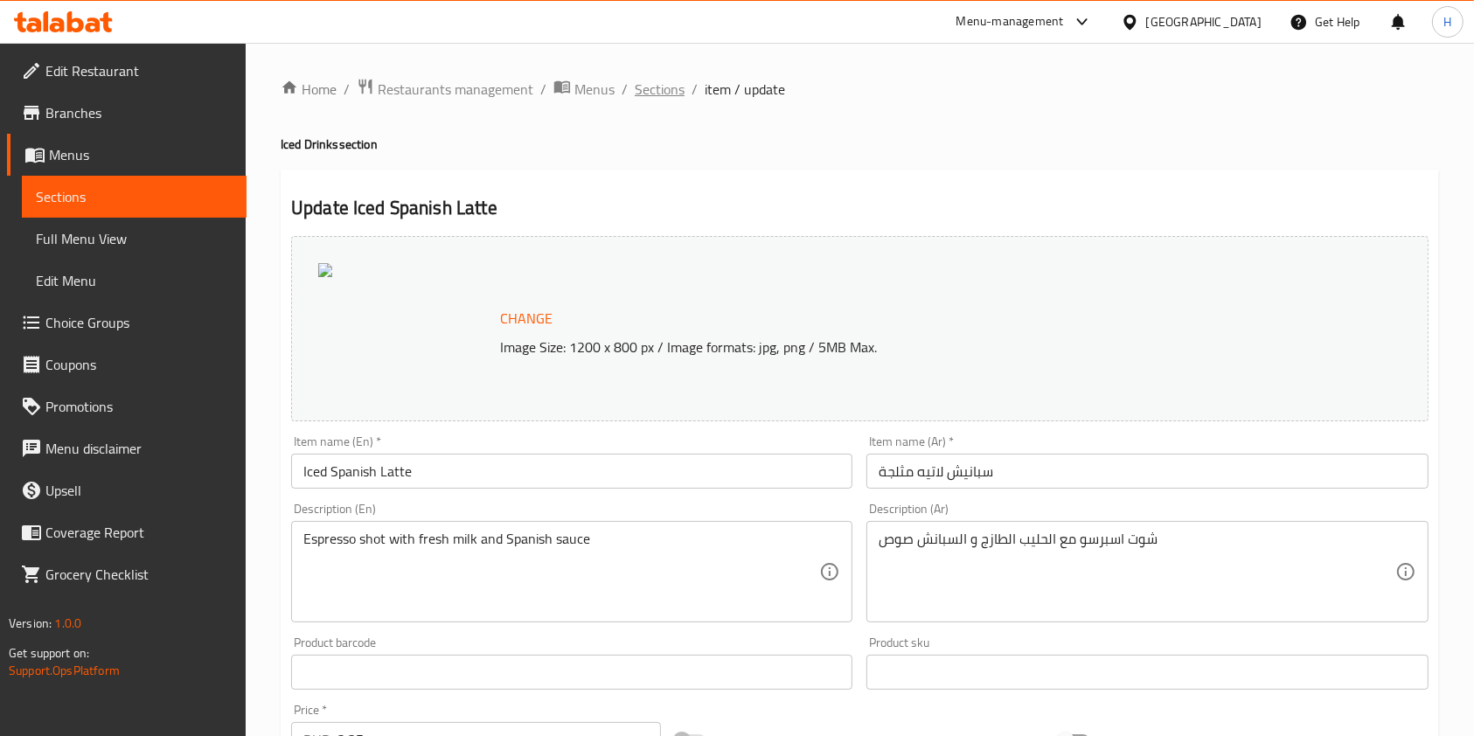
click at [673, 89] on span "Sections" at bounding box center [660, 89] width 50 height 21
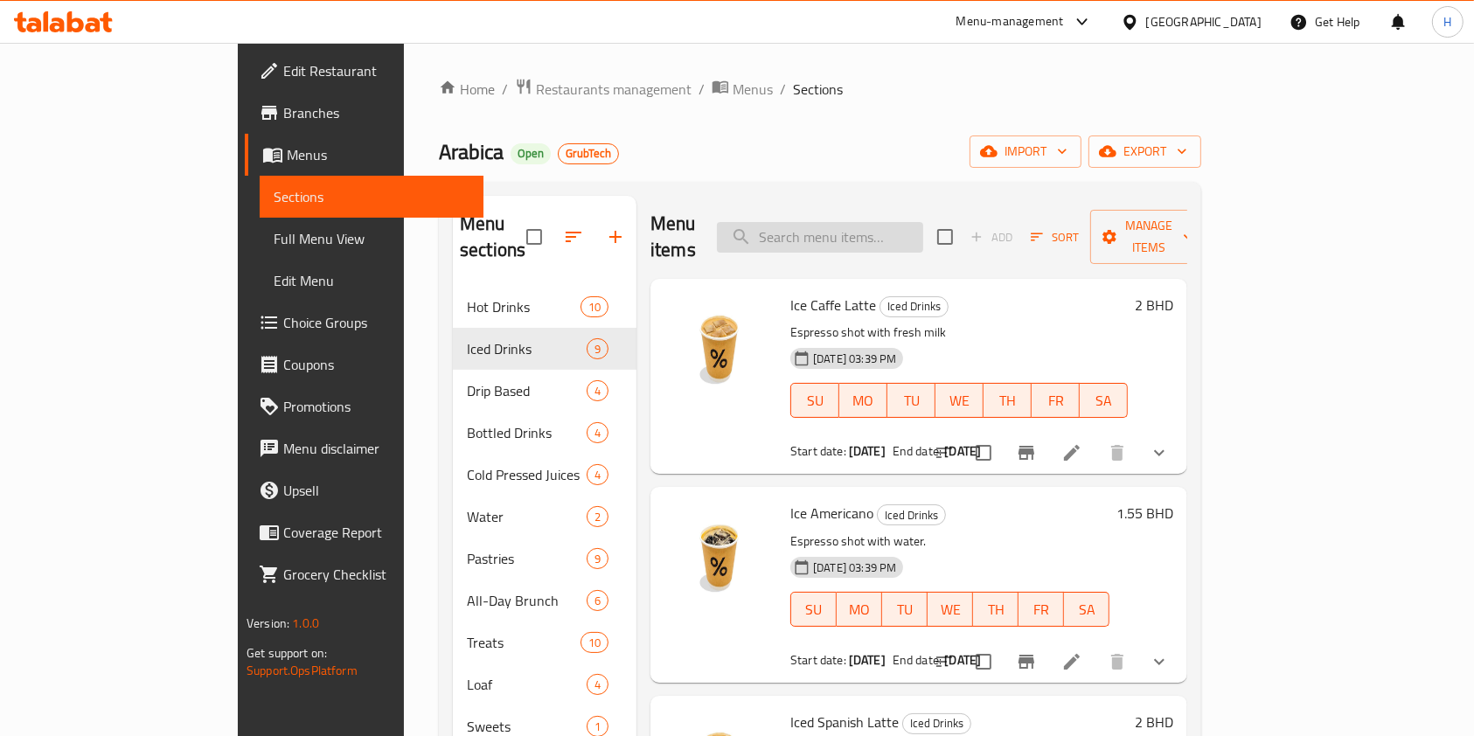
click at [923, 222] on input "search" at bounding box center [820, 237] width 206 height 31
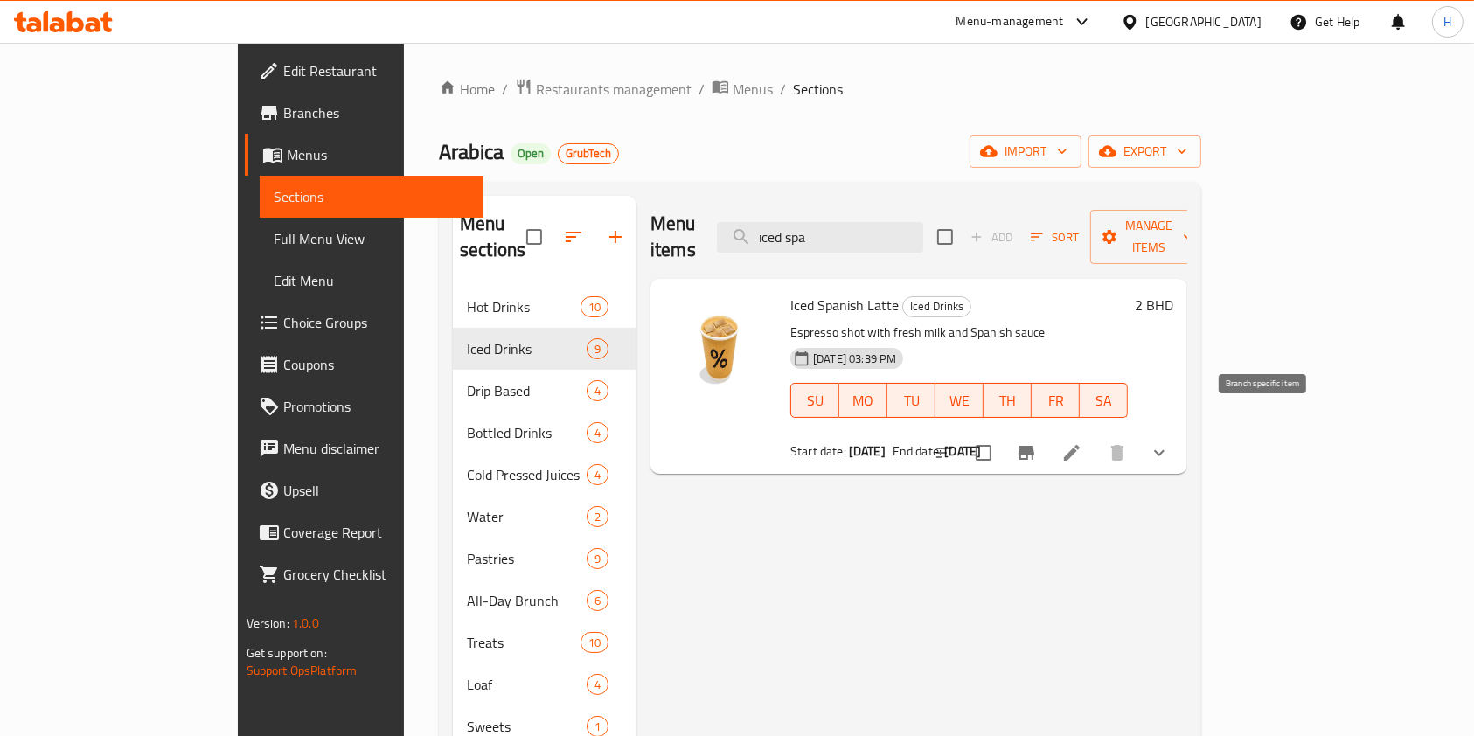
type input "iced spa"
click at [1037, 442] on icon "Branch-specific-item" at bounding box center [1026, 452] width 21 height 21
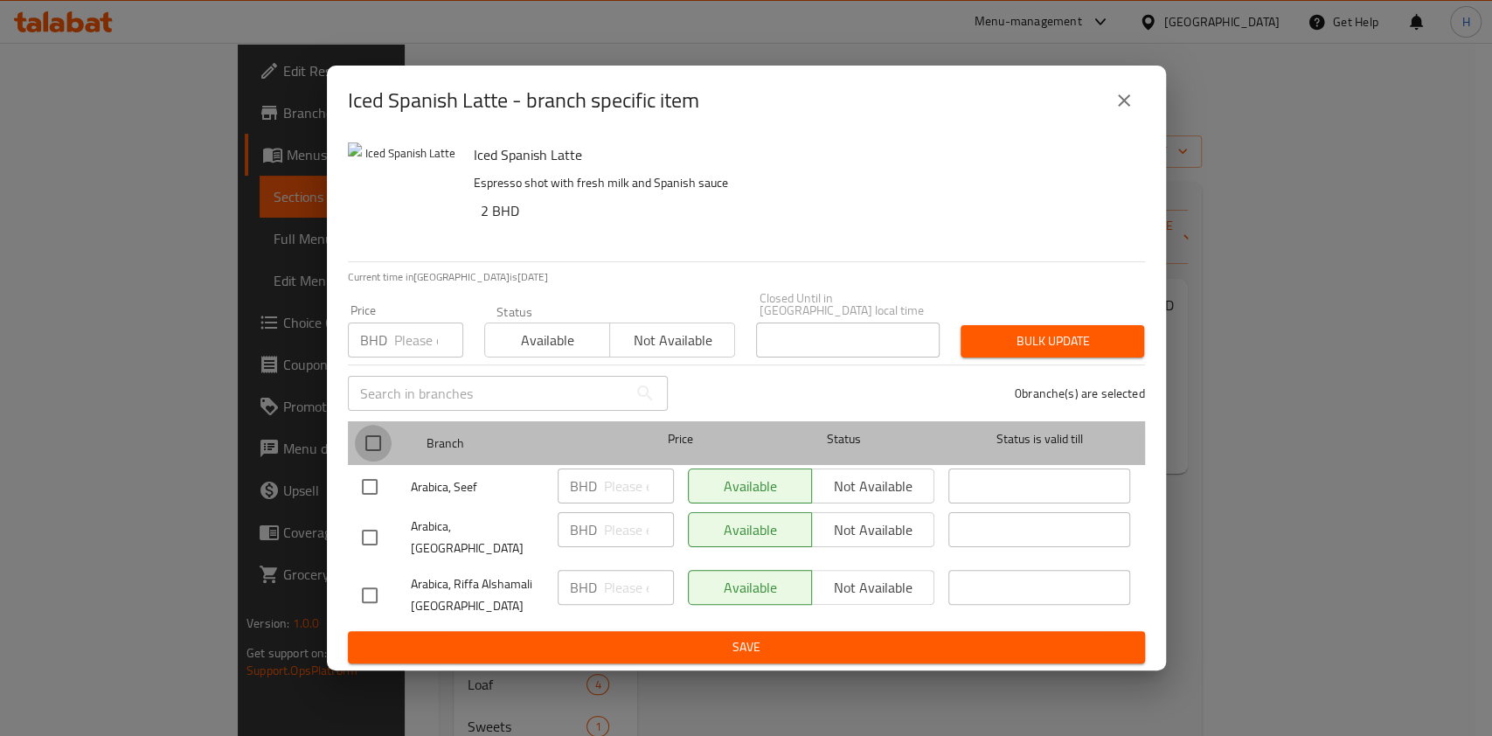
click at [368, 451] on input "checkbox" at bounding box center [373, 443] width 37 height 37
checkbox input "true"
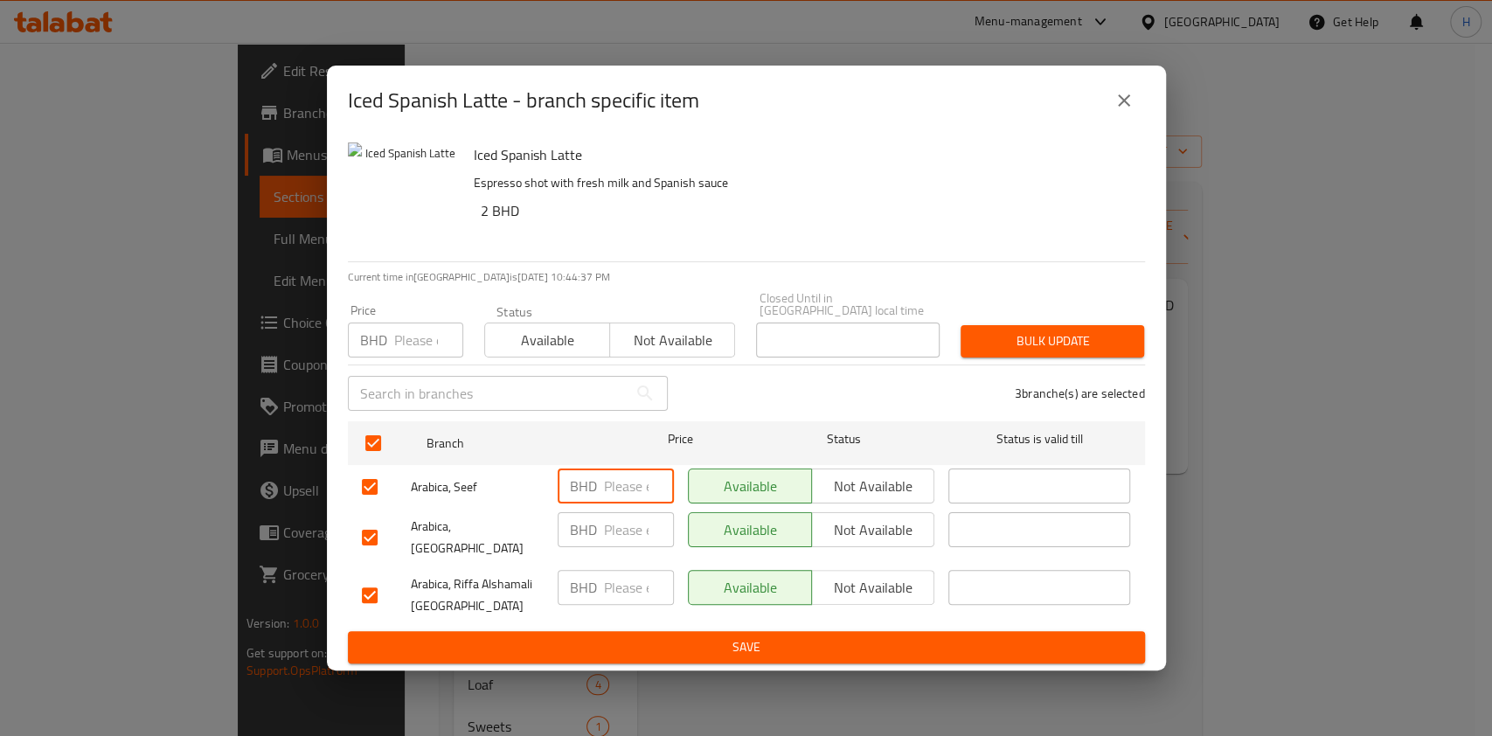
click at [604, 493] on input "number" at bounding box center [639, 486] width 70 height 35
paste input "2.35"
type input "2.35"
paste input "2.35"
click at [633, 526] on input "2.35" at bounding box center [639, 529] width 70 height 35
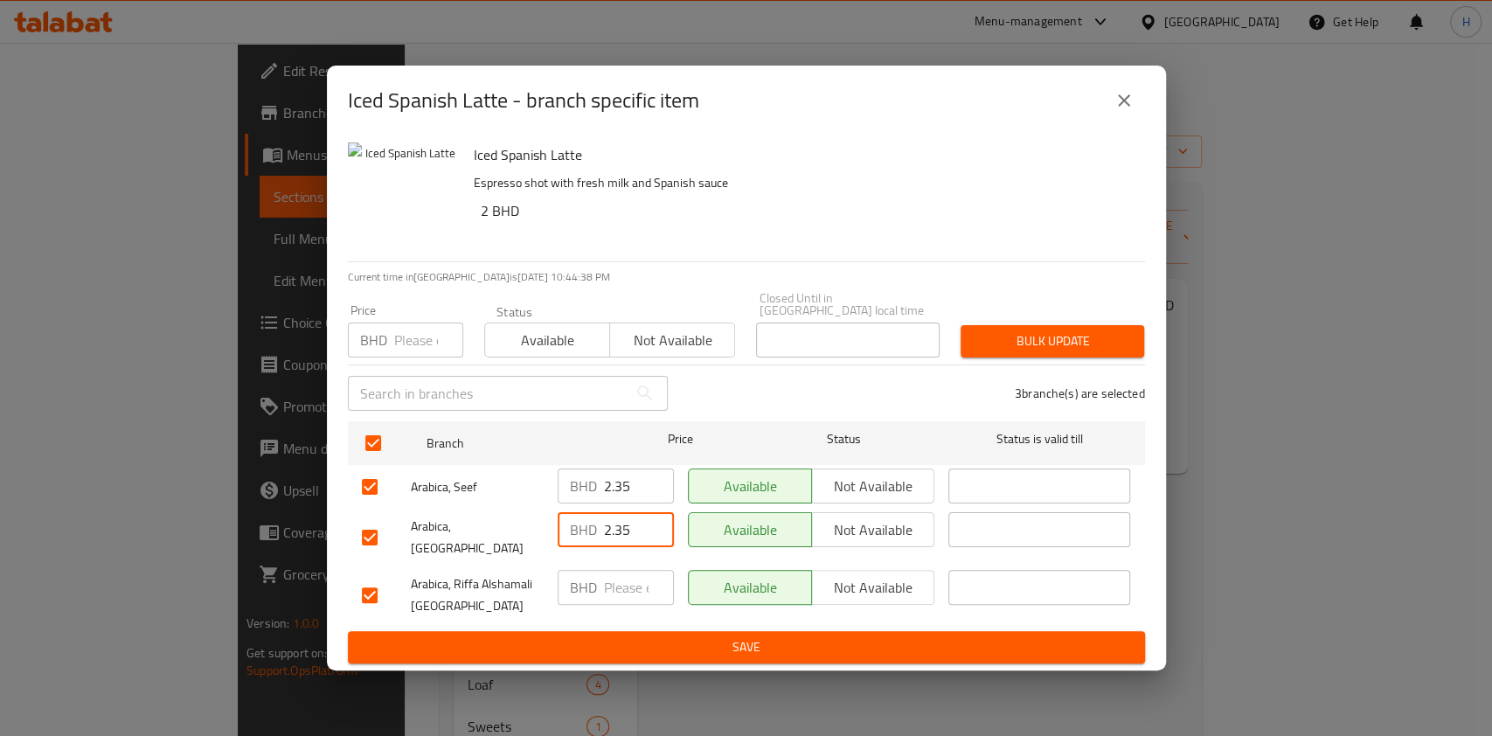
type input "2.35"
paste input "2.35"
click at [627, 582] on input "2.35" at bounding box center [639, 587] width 70 height 35
type input "2.35"
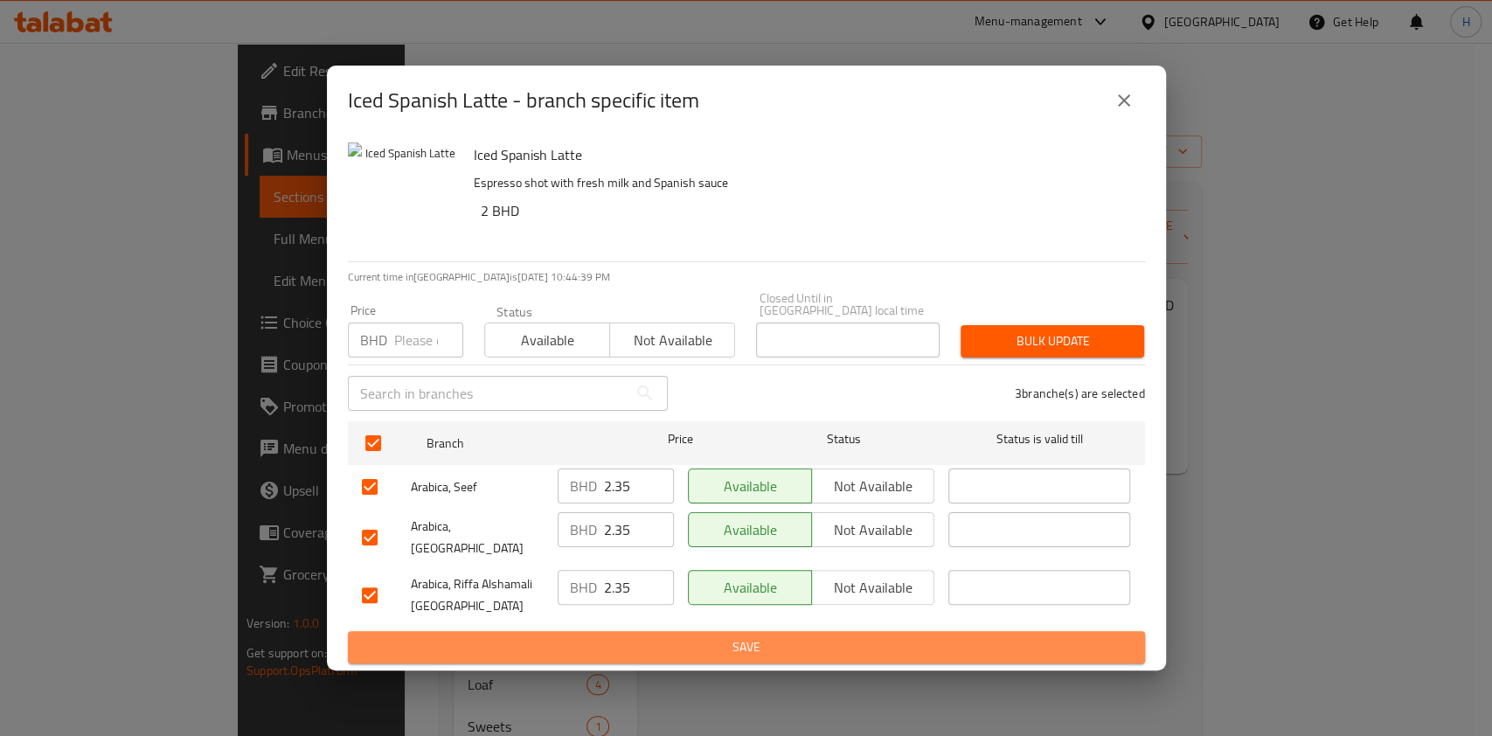
click at [699, 637] on span "Save" at bounding box center [746, 648] width 769 height 22
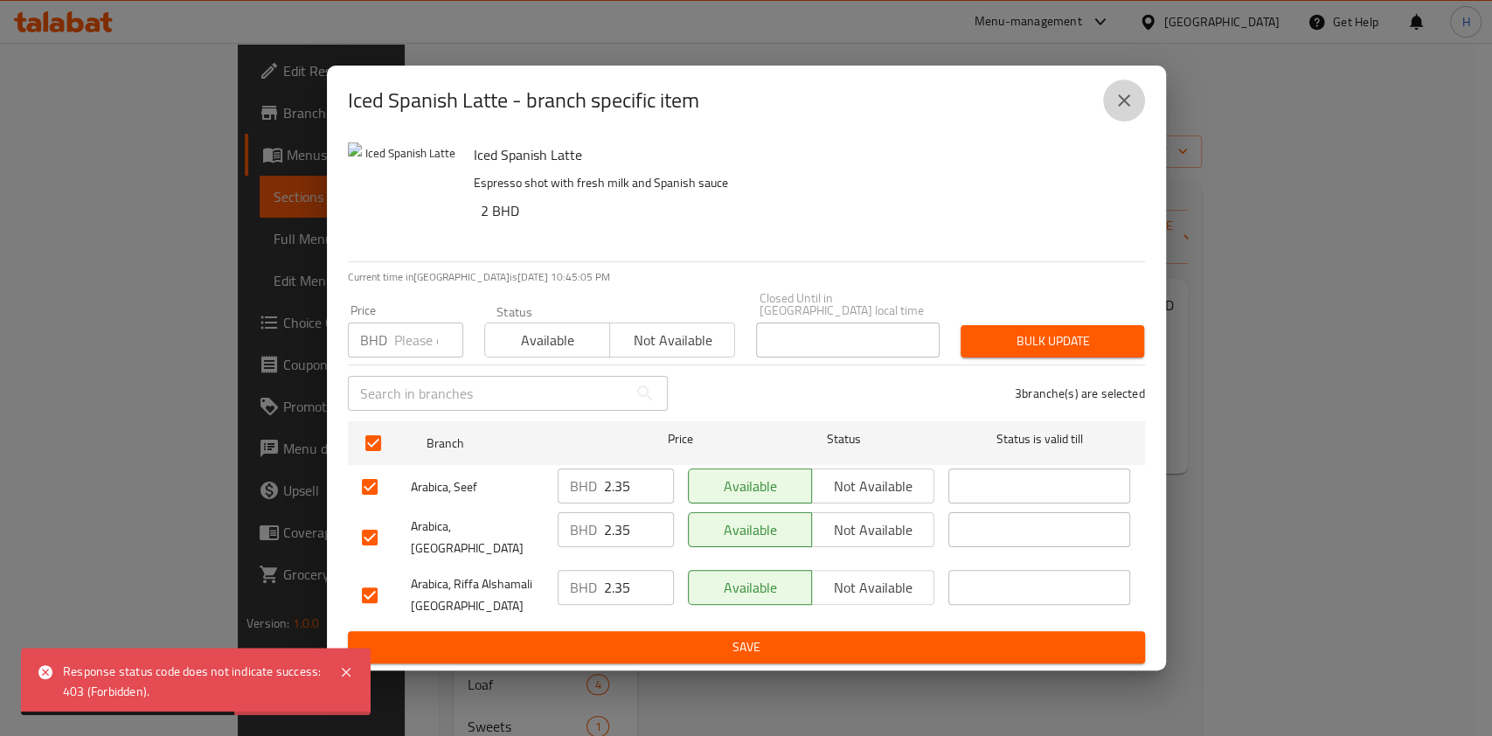
click at [1124, 111] on icon "close" at bounding box center [1124, 100] width 21 height 21
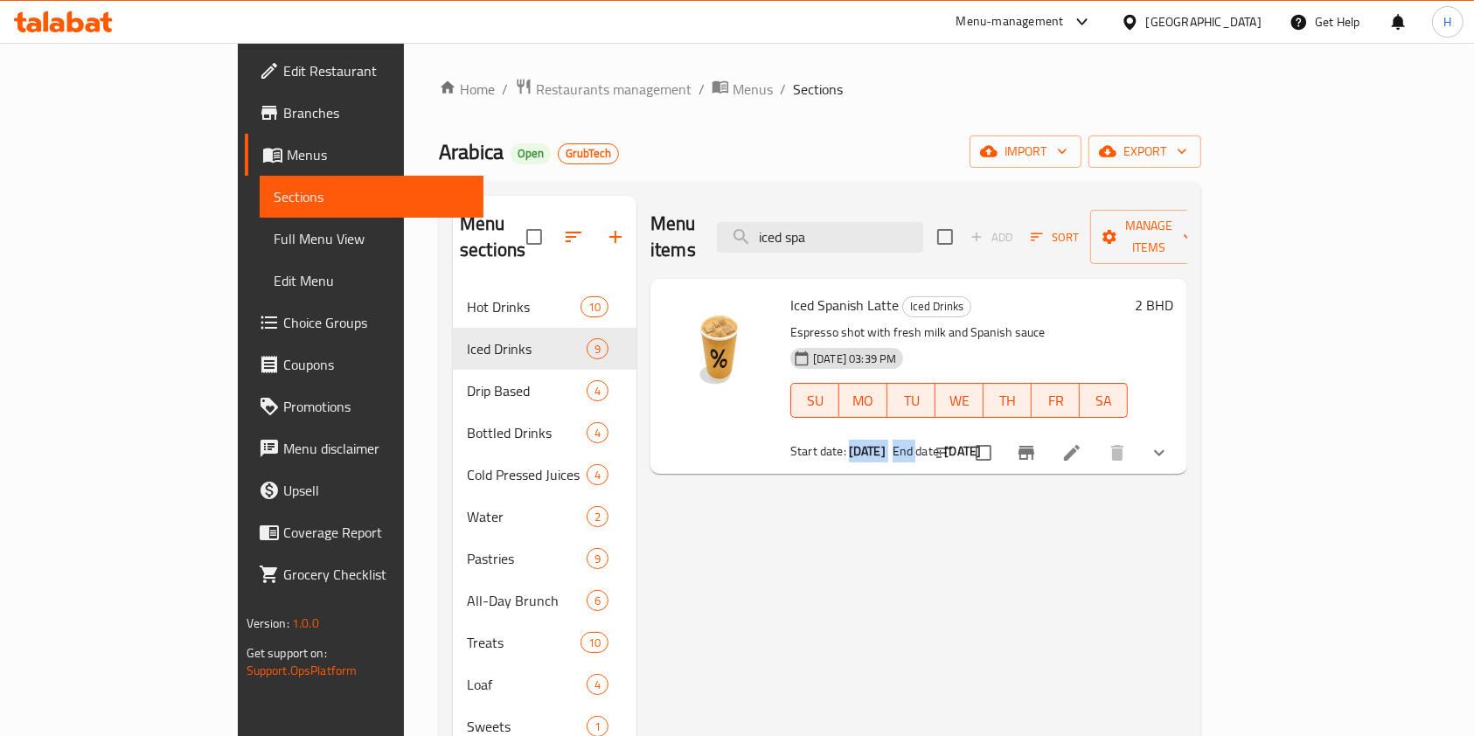
drag, startPoint x: 788, startPoint y: 416, endPoint x: 887, endPoint y: 422, distance: 99.0
click at [887, 442] on div "Start date: [DATE] End date: [DATE]" at bounding box center [958, 450] width 337 height 17
click at [881, 461] on div "Menu items iced spa Add Sort Manage items Iced Spanish Latte Iced Drinks Espres…" at bounding box center [912, 564] width 551 height 736
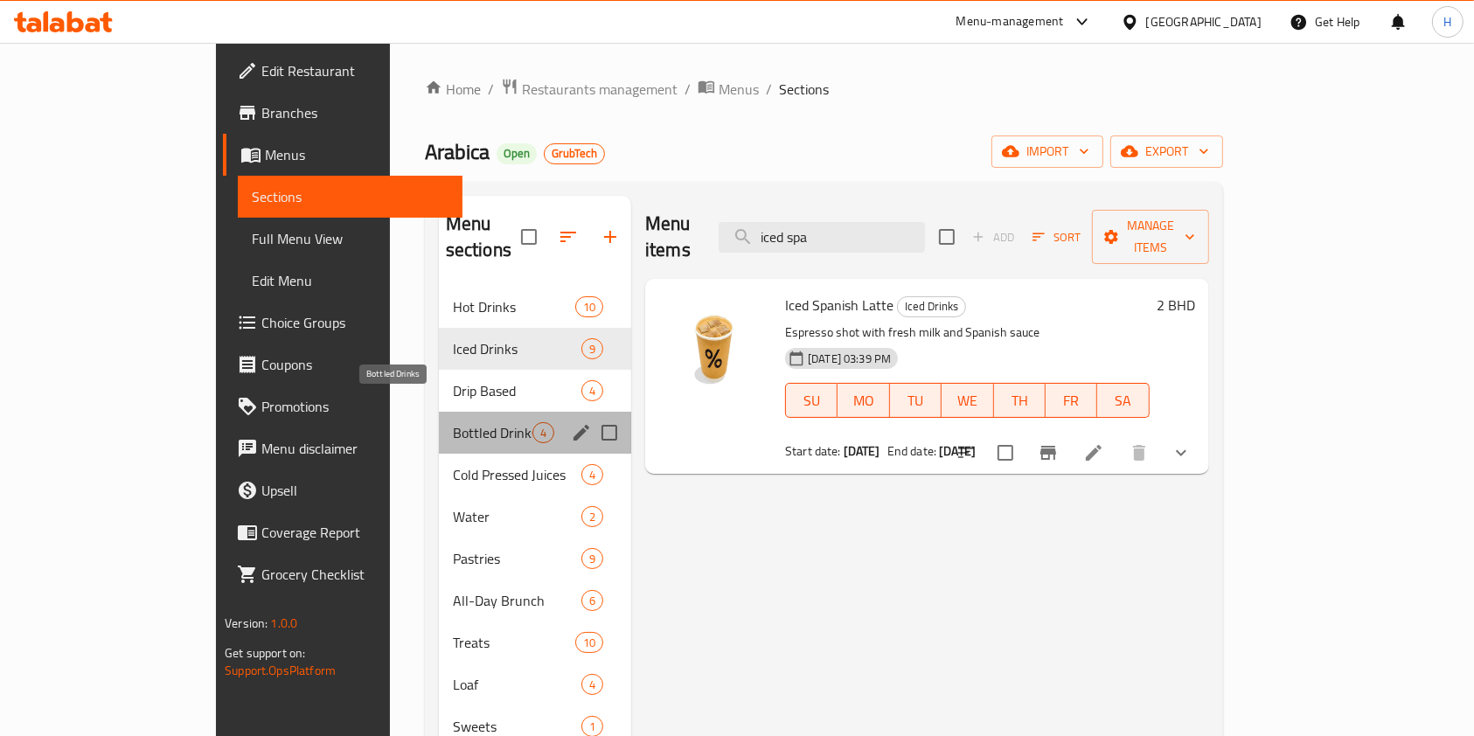
click at [453, 422] on span "Bottled Drinks" at bounding box center [493, 432] width 80 height 21
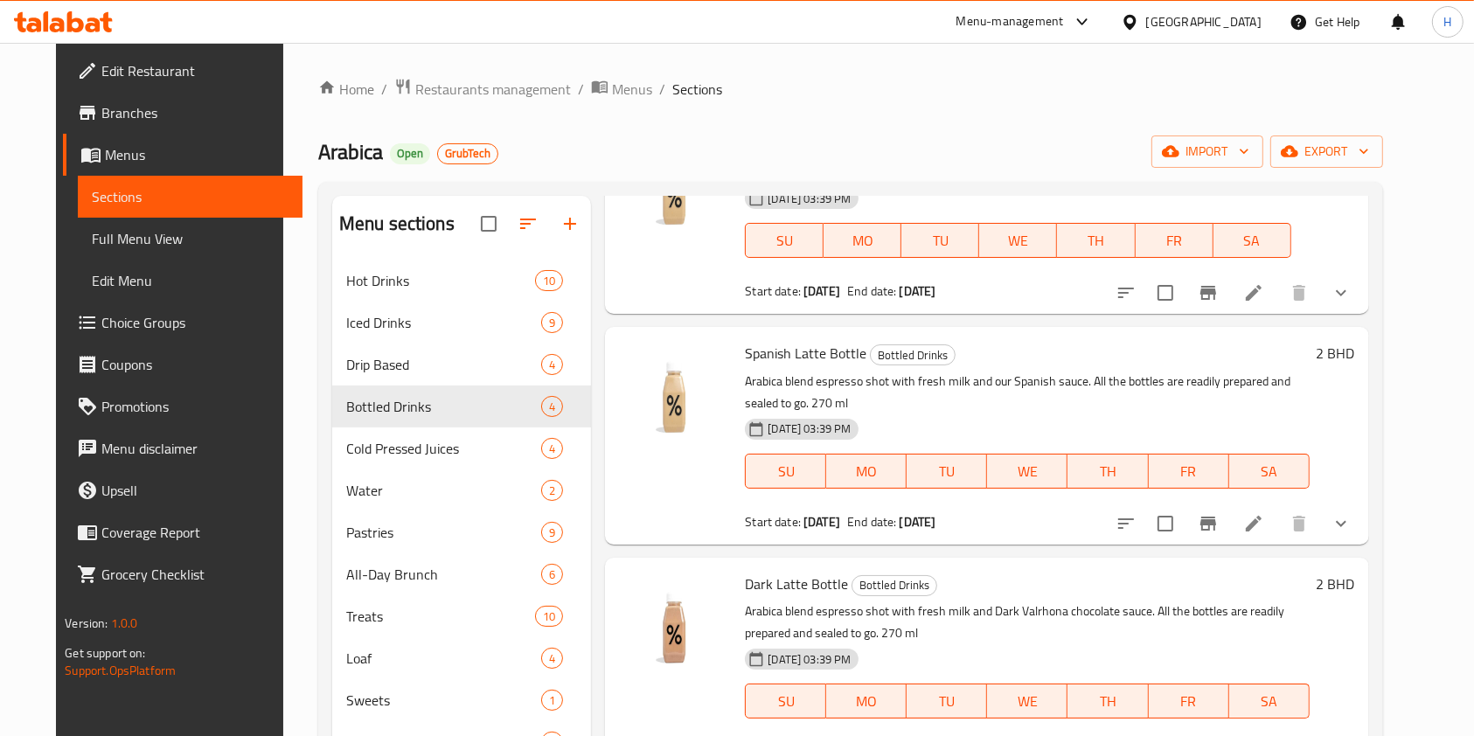
scroll to position [140, 0]
